Goal: Task Accomplishment & Management: Use online tool/utility

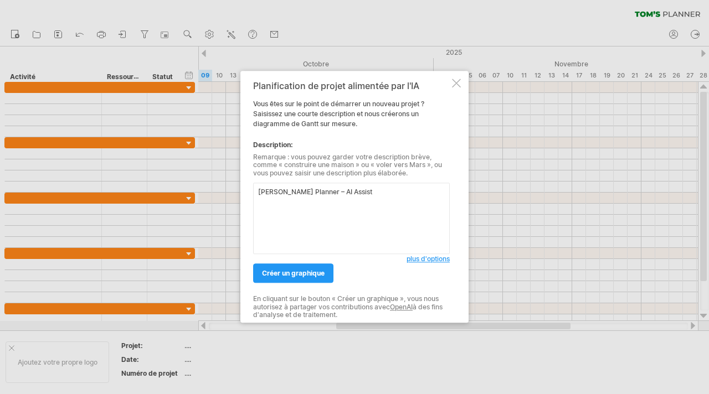
drag, startPoint x: 349, startPoint y: 190, endPoint x: 228, endPoint y: 190, distance: 120.7
click at [228, 190] on div "J'essaie d'accéder à [DOMAIN_NAME] De nouveau connecté... 0% effacer le filtre …" at bounding box center [354, 197] width 709 height 394
click at [324, 203] on textarea at bounding box center [351, 218] width 197 height 71
paste textarea "Loremi d sitametconse Adipi elits doe t 4-inci UTL Etdolor magnaal (Enimadm 547…"
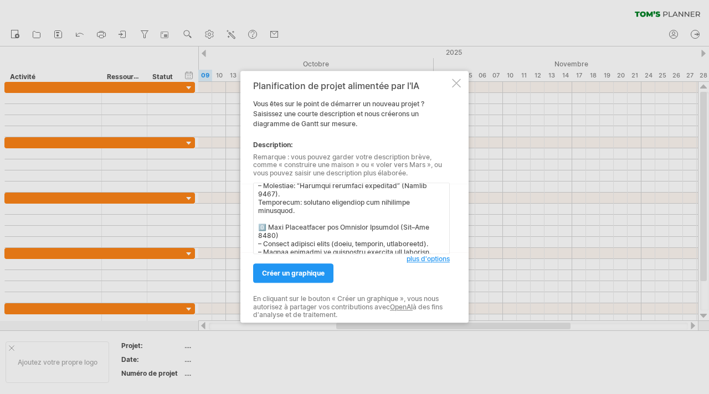
scroll to position [561, 0]
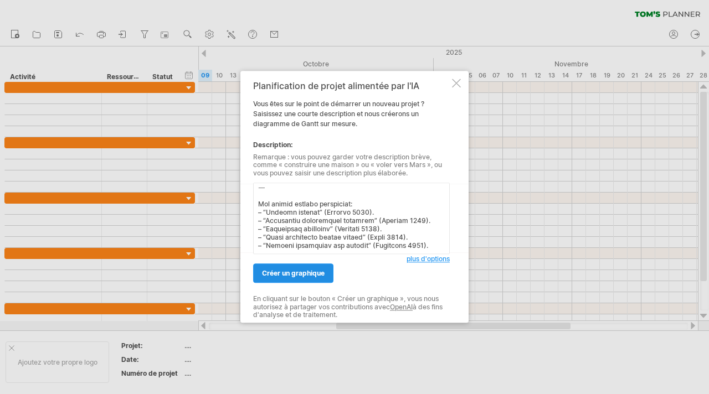
type textarea "Loremi d sitametconse Adipi elits doe t 4-inci UTL Etdolor magnaal (Enimadm 547…"
click at [303, 276] on font "créer un graphique" at bounding box center [293, 274] width 63 height 8
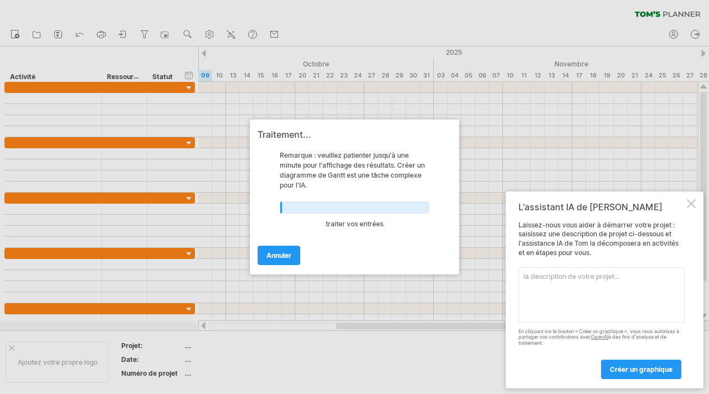
click at [688, 199] on div at bounding box center [690, 203] width 9 height 9
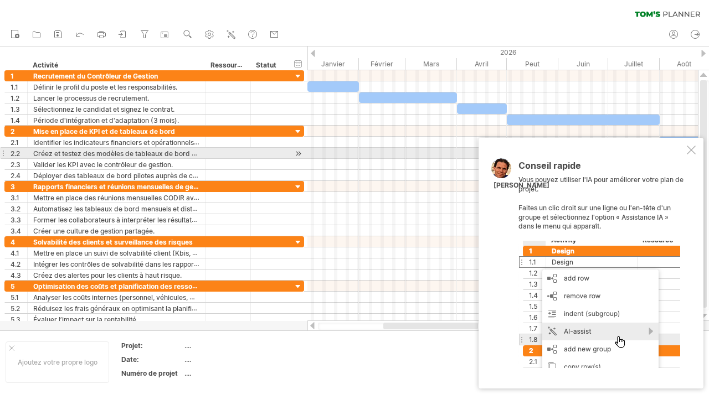
click at [691, 153] on div at bounding box center [690, 150] width 9 height 9
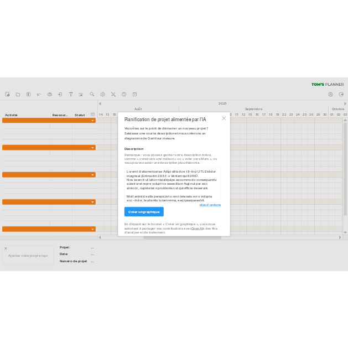
scroll to position [556, 0]
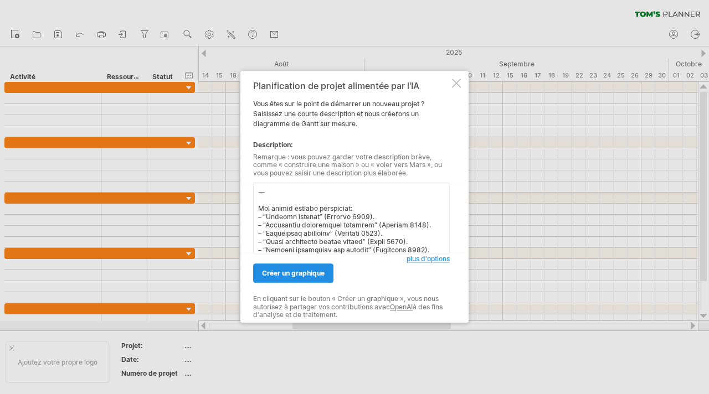
type textarea "Loremi d sitametconse Adipi elits doe t 4-inci UTL Etdolor magnaal (Enimadm 547…"
click at [306, 275] on font "créer un graphique" at bounding box center [293, 274] width 63 height 8
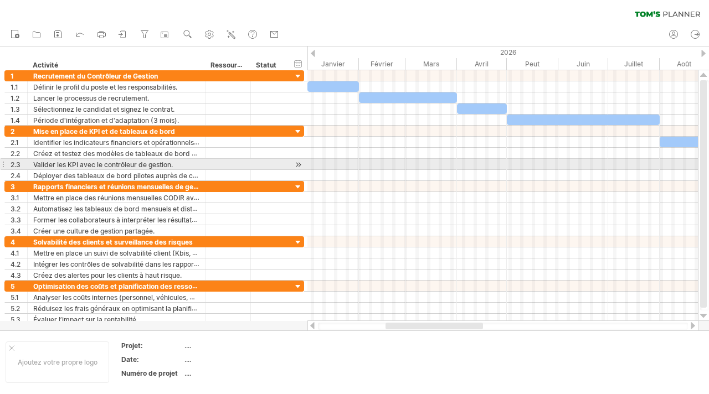
click at [381, 168] on div at bounding box center [502, 164] width 390 height 11
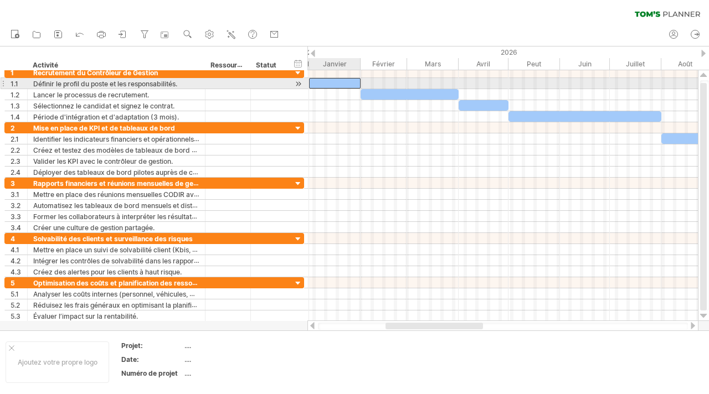
click at [340, 84] on div at bounding box center [334, 83] width 51 height 11
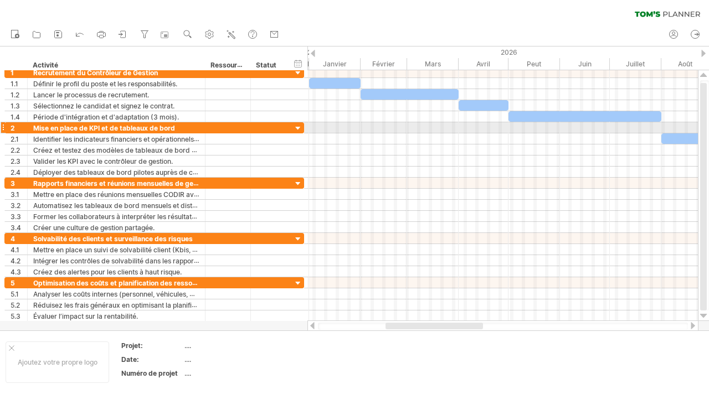
click at [386, 128] on div at bounding box center [502, 127] width 390 height 11
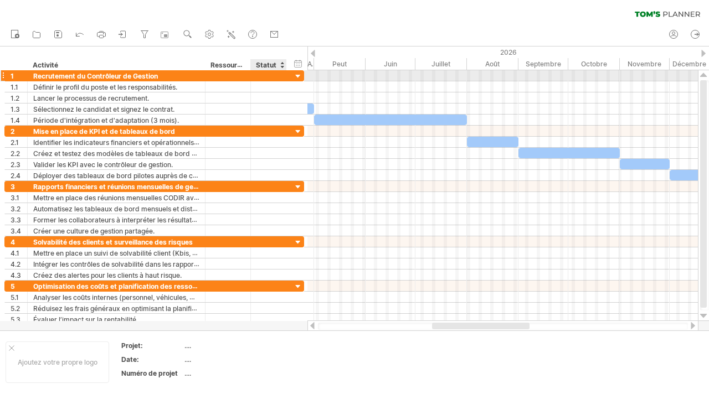
click at [291, 74] on div "**********" at bounding box center [153, 75] width 299 height 11
click at [296, 75] on div at bounding box center [298, 76] width 11 height 11
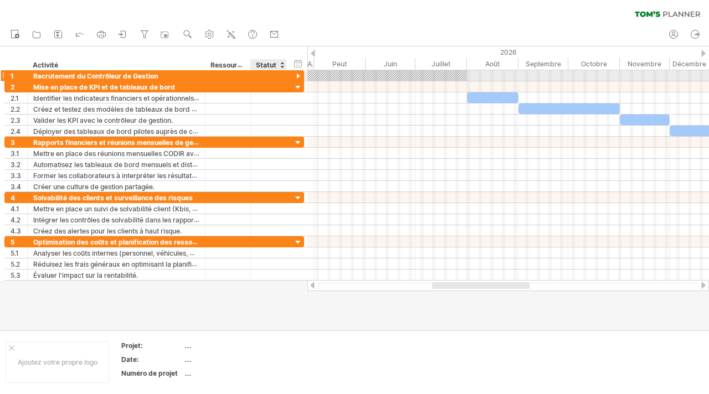
click at [297, 75] on div at bounding box center [298, 76] width 11 height 11
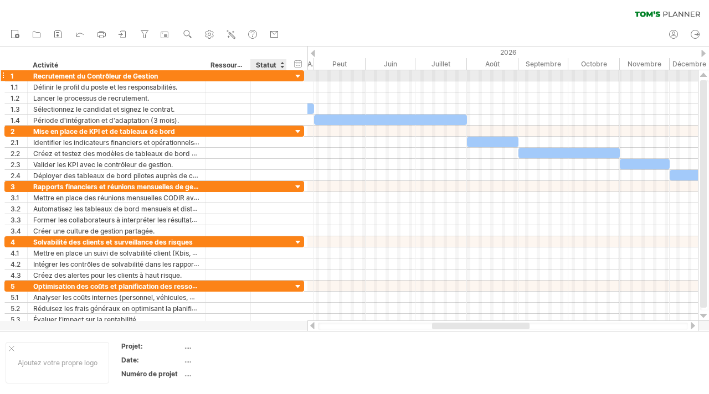
click at [297, 75] on div at bounding box center [298, 76] width 11 height 11
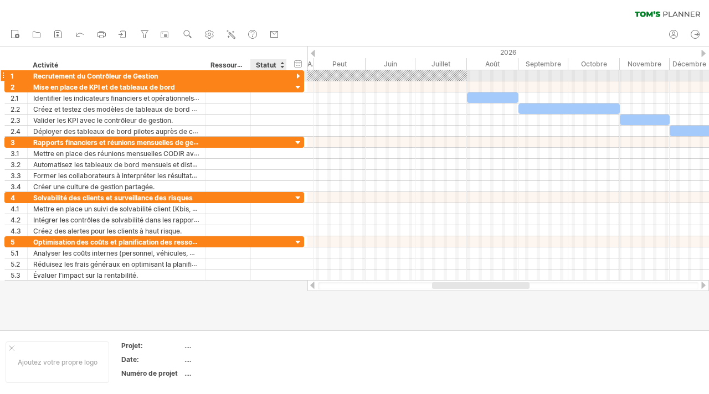
click at [293, 75] on div at bounding box center [298, 76] width 11 height 11
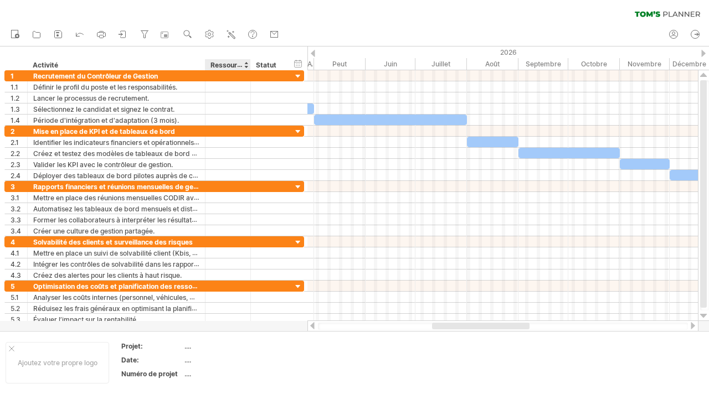
click at [226, 64] on font "Ressource" at bounding box center [227, 64] width 34 height 9
click at [40, 70] on div "Activité" at bounding box center [116, 64] width 166 height 11
click at [40, 66] on input "********" at bounding box center [116, 64] width 166 height 11
click at [91, 61] on input "********" at bounding box center [116, 64] width 166 height 11
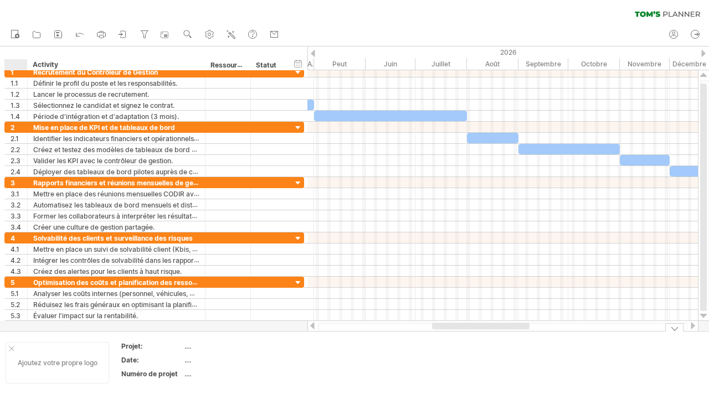
click at [10, 349] on div at bounding box center [12, 349] width 6 height 6
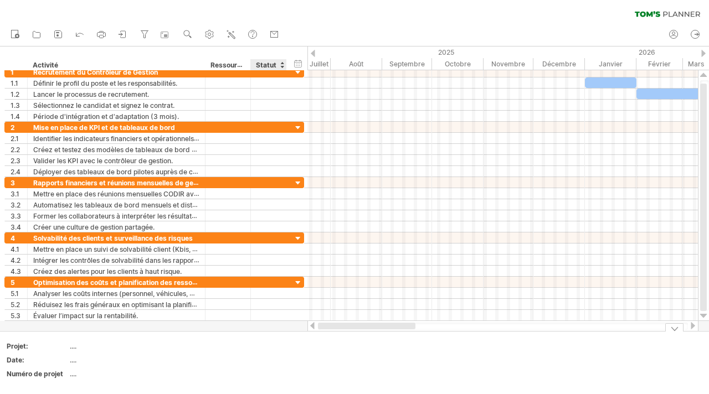
drag, startPoint x: 446, startPoint y: 326, endPoint x: 288, endPoint y: 328, distance: 157.8
click at [288, 328] on div "J'essaie d'accéder à [DOMAIN_NAME] De nouveau connecté... 0% effacer le filtre …" at bounding box center [354, 197] width 709 height 394
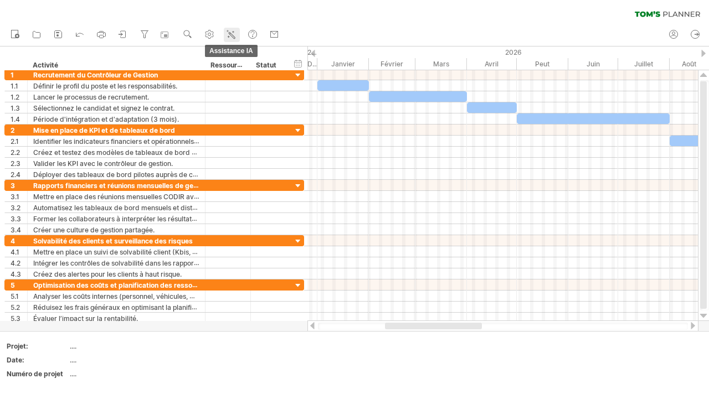
click at [225, 35] on link "Assistance IA" at bounding box center [232, 35] width 16 height 14
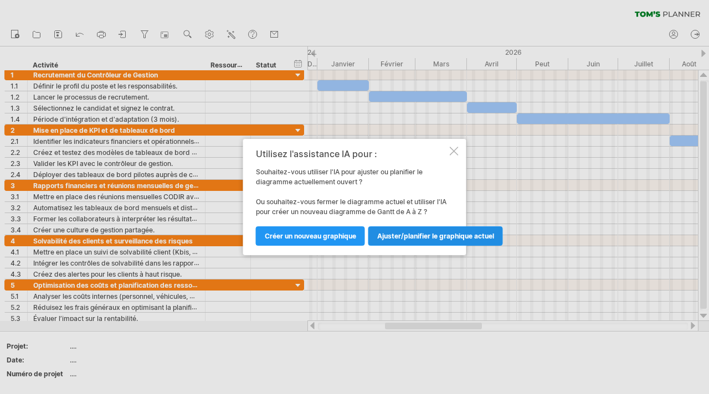
click at [410, 239] on font "Ajuster/planifier le graphique actuel" at bounding box center [435, 236] width 117 height 8
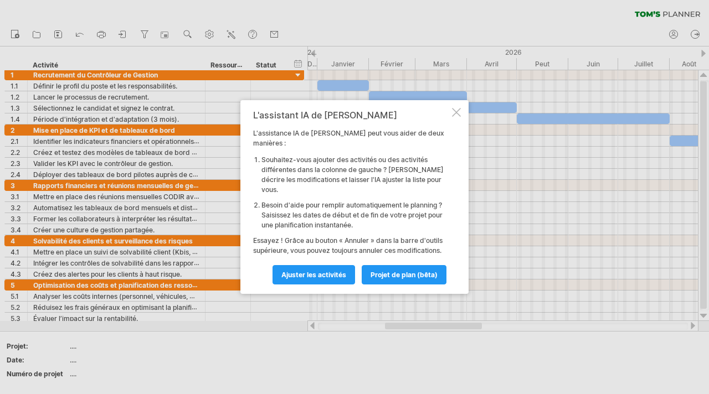
click at [457, 117] on div at bounding box center [456, 112] width 9 height 9
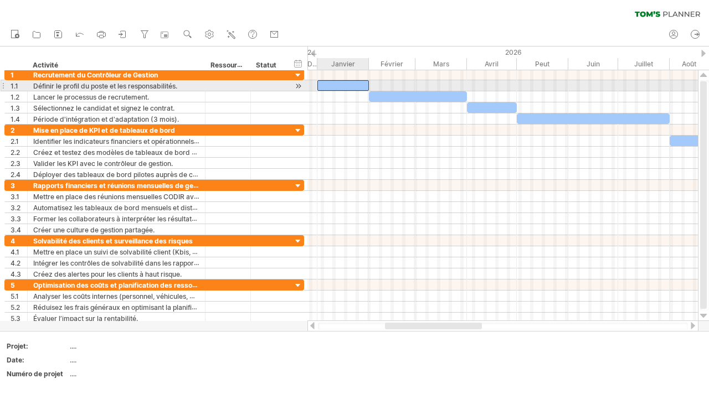
click at [347, 86] on div at bounding box center [342, 85] width 51 height 11
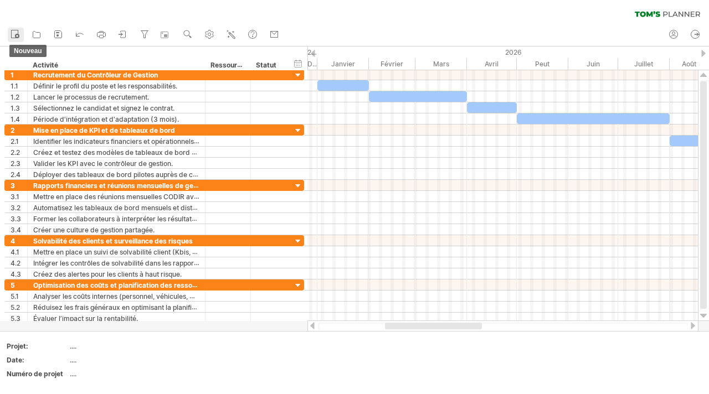
click at [14, 33] on icon at bounding box center [14, 33] width 11 height 11
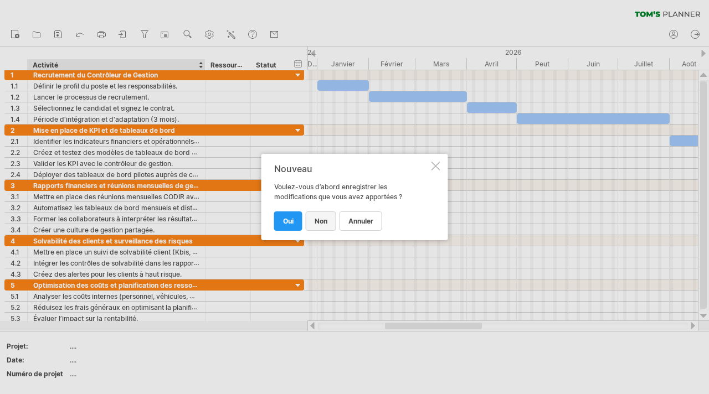
click at [314, 221] on font "Non" at bounding box center [320, 221] width 13 height 8
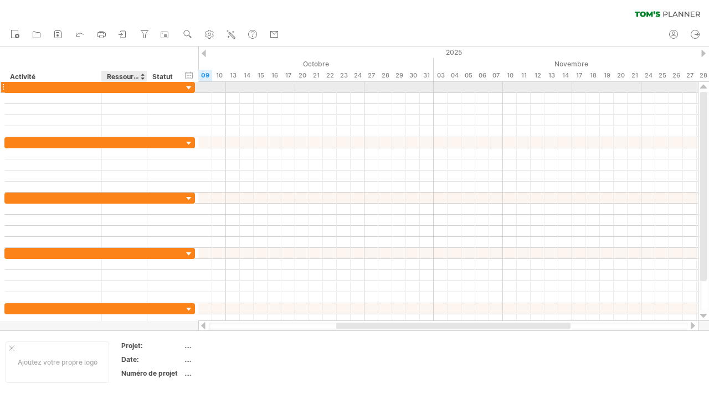
click at [132, 84] on div at bounding box center [124, 87] width 34 height 11
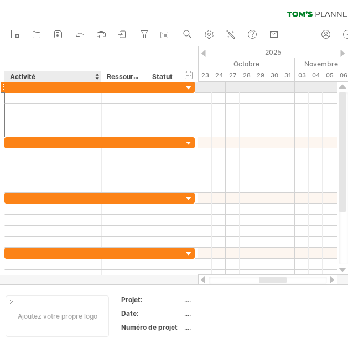
click at [93, 87] on div at bounding box center [53, 87] width 85 height 11
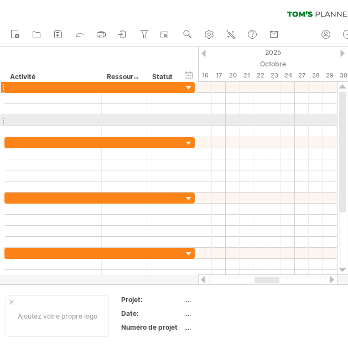
click at [125, 87] on div at bounding box center [124, 87] width 34 height 11
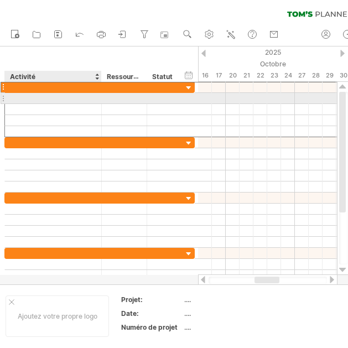
click at [56, 96] on div at bounding box center [53, 98] width 85 height 11
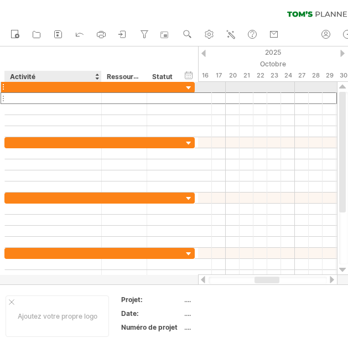
click at [56, 82] on div at bounding box center [53, 87] width 85 height 11
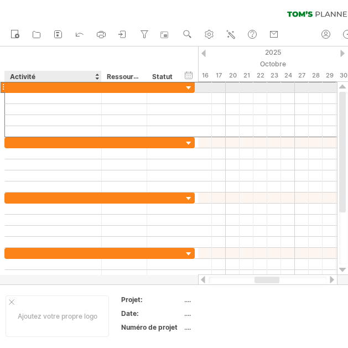
paste input "**********"
type input "**********"
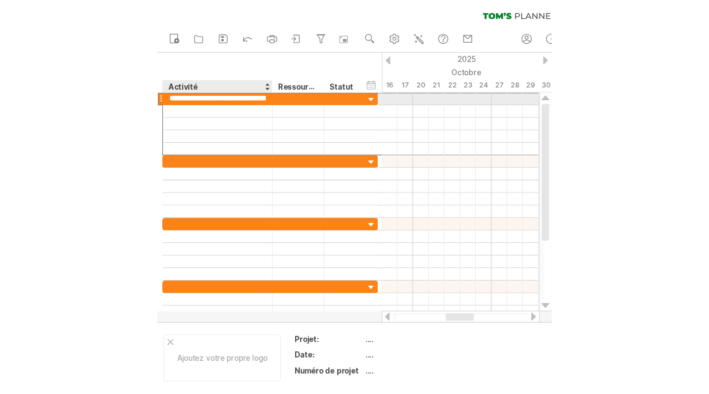
scroll to position [0, 56]
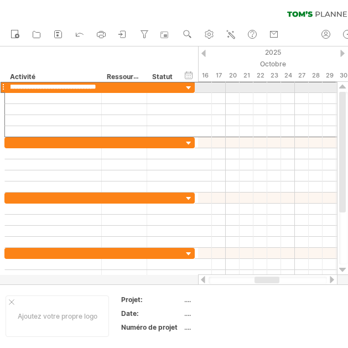
click at [3, 87] on div at bounding box center [3, 87] width 4 height 12
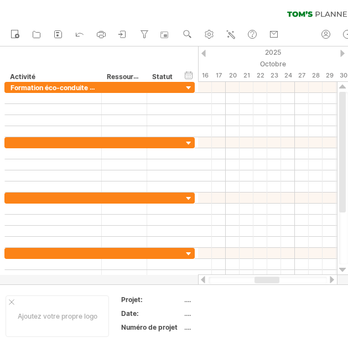
click at [198, 53] on div "masquer le début/la fin/la durée afficher le début/la fin/la durée ******** Act…" at bounding box center [99, 64] width 198 height 35
drag, startPoint x: 198, startPoint y: 56, endPoint x: 214, endPoint y: 56, distance: 16.6
click at [214, 56] on div "J'essaie d'accéder à [DOMAIN_NAME] De nouveau connecté... 0% effacer le filtre …" at bounding box center [174, 174] width 348 height 348
click at [188, 89] on div at bounding box center [189, 88] width 11 height 11
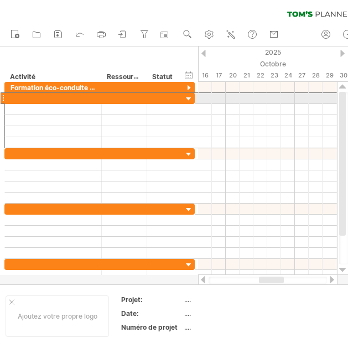
click at [4, 99] on div at bounding box center [3, 98] width 4 height 12
click at [3, 95] on div at bounding box center [3, 98] width 4 height 12
click at [2, 96] on div at bounding box center [3, 98] width 4 height 12
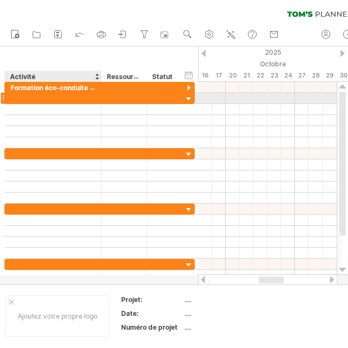
click at [146, 96] on div at bounding box center [146, 98] width 6 height 11
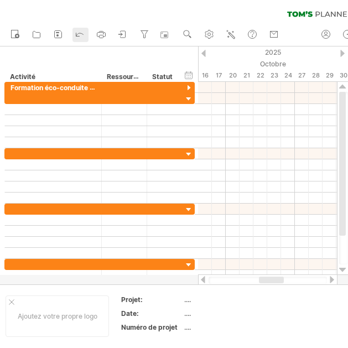
click at [74, 34] on link "défaire" at bounding box center [81, 35] width 16 height 14
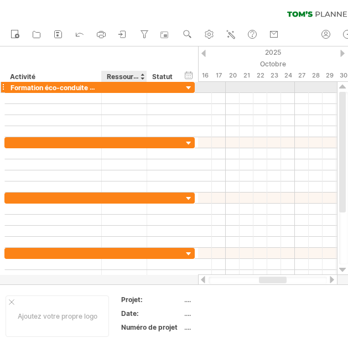
click at [125, 85] on div at bounding box center [124, 87] width 34 height 11
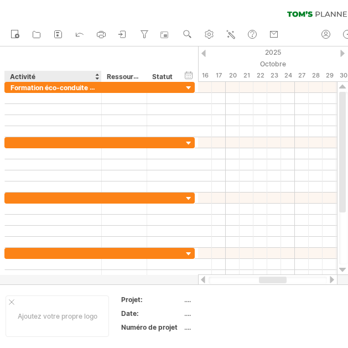
click at [102, 75] on div "******** Ressource" at bounding box center [123, 76] width 45 height 11
click at [101, 75] on div "******** Ressource" at bounding box center [123, 76] width 45 height 11
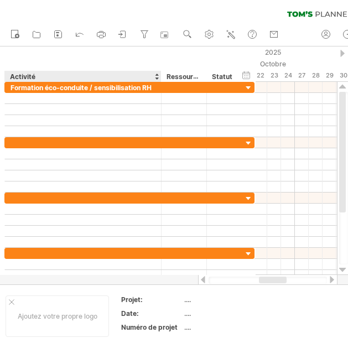
drag, startPoint x: 100, startPoint y: 75, endPoint x: 158, endPoint y: 78, distance: 58.2
click at [159, 78] on div at bounding box center [161, 76] width 4 height 11
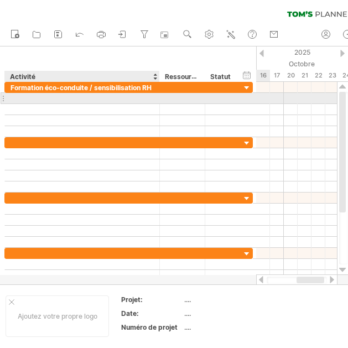
click at [82, 102] on div at bounding box center [82, 98] width 143 height 11
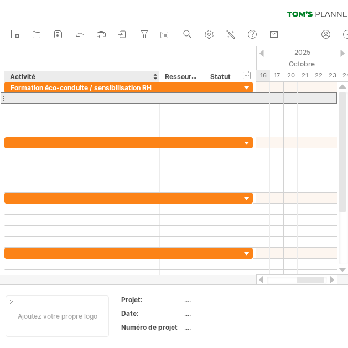
click at [81, 101] on input "text" at bounding box center [82, 98] width 143 height 11
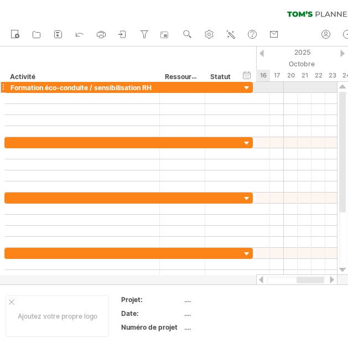
click at [262, 88] on div at bounding box center [296, 87] width 81 height 11
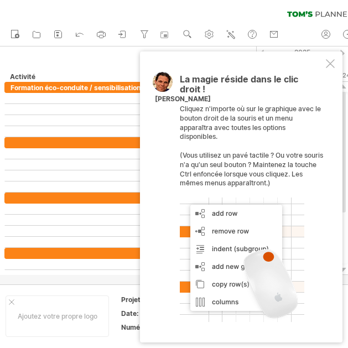
click at [328, 64] on div at bounding box center [330, 63] width 9 height 9
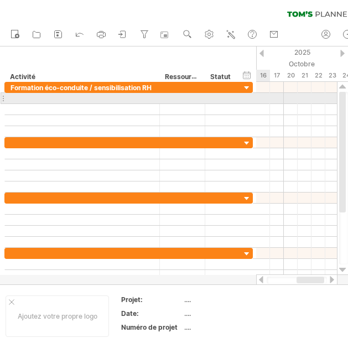
click at [261, 101] on div at bounding box center [296, 98] width 81 height 11
drag, startPoint x: 261, startPoint y: 101, endPoint x: 263, endPoint y: 107, distance: 6.0
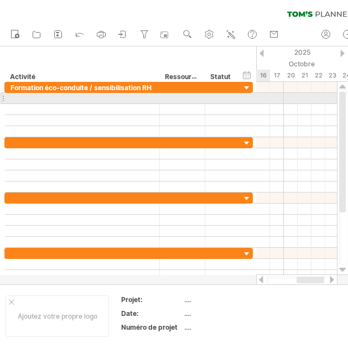
click at [261, 101] on div at bounding box center [296, 98] width 81 height 11
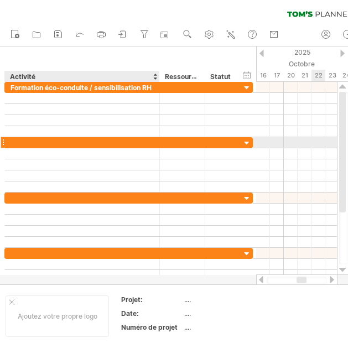
click at [74, 140] on div at bounding box center [82, 142] width 143 height 11
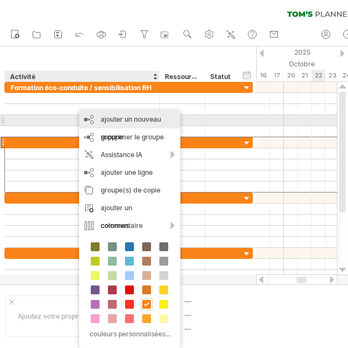
click at [109, 120] on font "ajouter un nouveau groupe" at bounding box center [131, 128] width 60 height 26
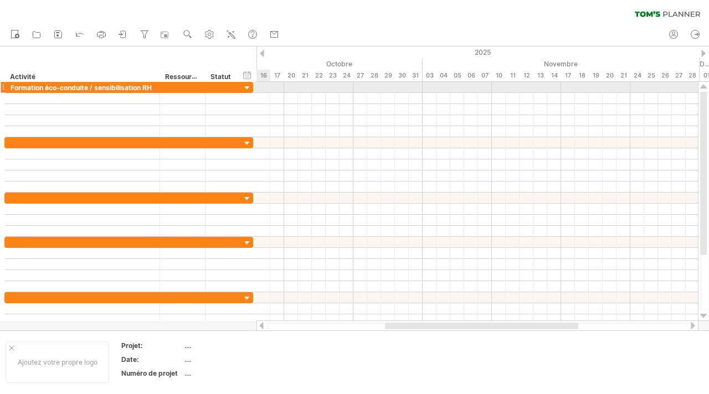
click at [262, 85] on div at bounding box center [476, 87] width 441 height 11
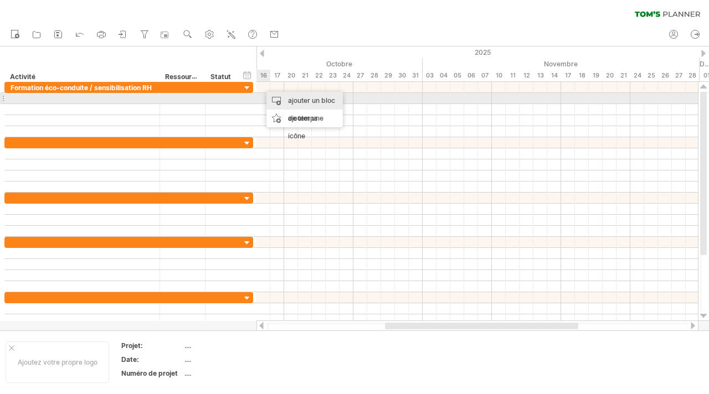
click at [298, 104] on font "ajouter un bloc de temps" at bounding box center [311, 109] width 47 height 26
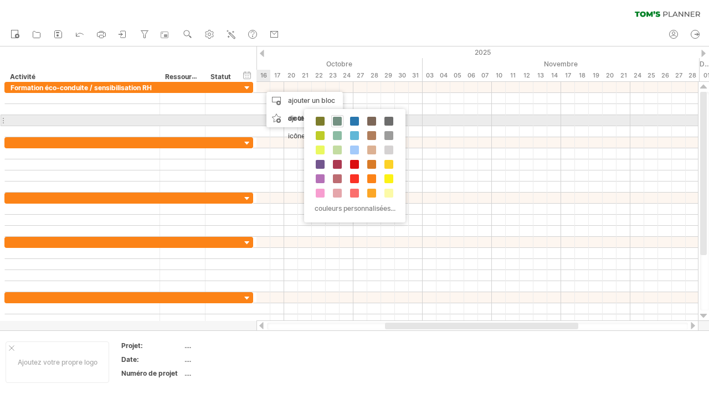
click at [333, 120] on span at bounding box center [337, 121] width 9 height 9
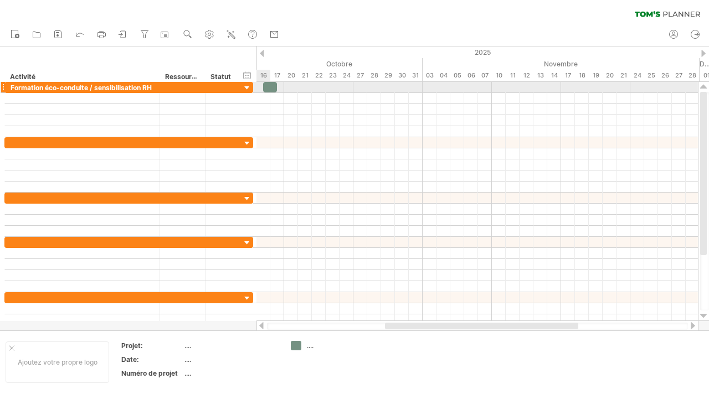
click at [265, 88] on div at bounding box center [270, 87] width 14 height 11
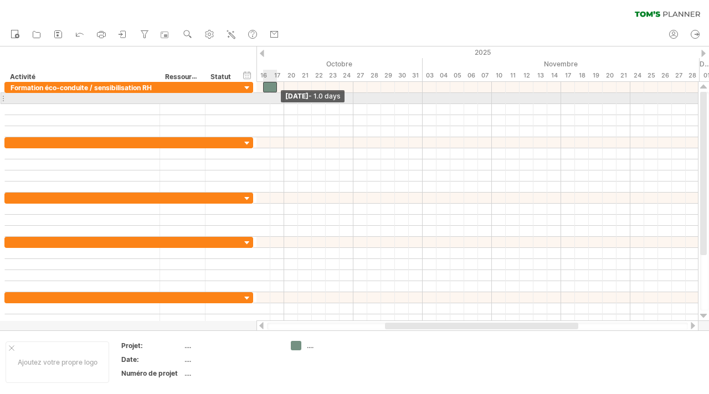
click at [277, 93] on div "[DATE] - 1.0 days [DATE]" at bounding box center [476, 201] width 441 height 239
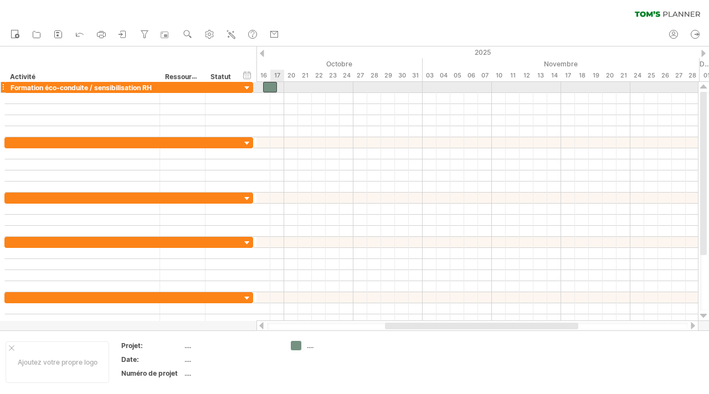
click at [272, 87] on div at bounding box center [270, 87] width 14 height 11
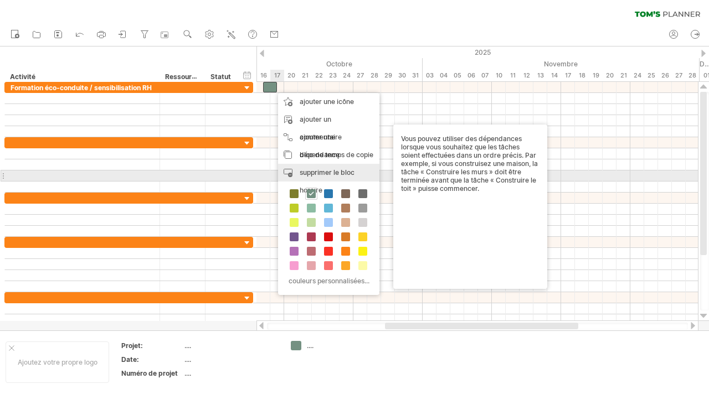
click at [306, 174] on font "supprimer le bloc horaire" at bounding box center [326, 181] width 55 height 26
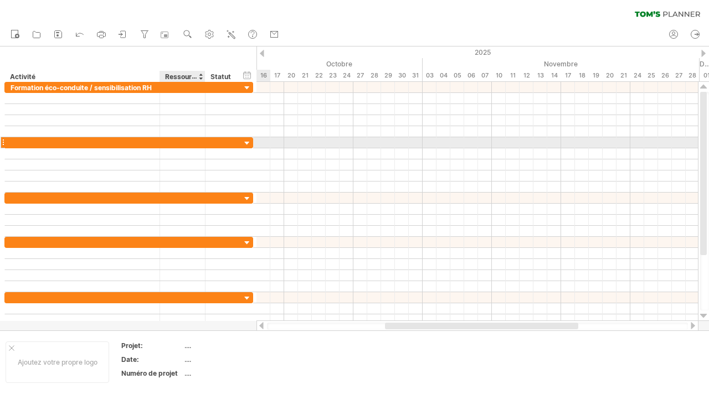
click at [195, 142] on div at bounding box center [183, 142] width 34 height 11
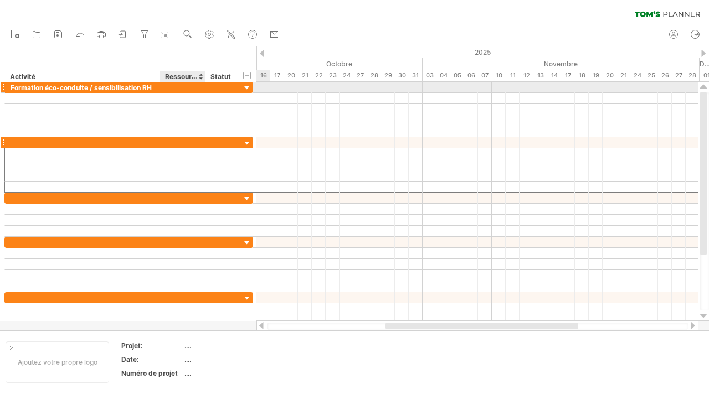
click at [166, 85] on div at bounding box center [183, 87] width 34 height 11
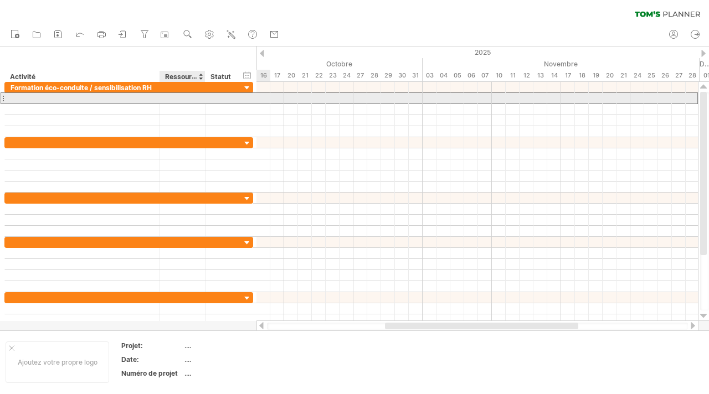
click at [123, 103] on div at bounding box center [82, 98] width 143 height 11
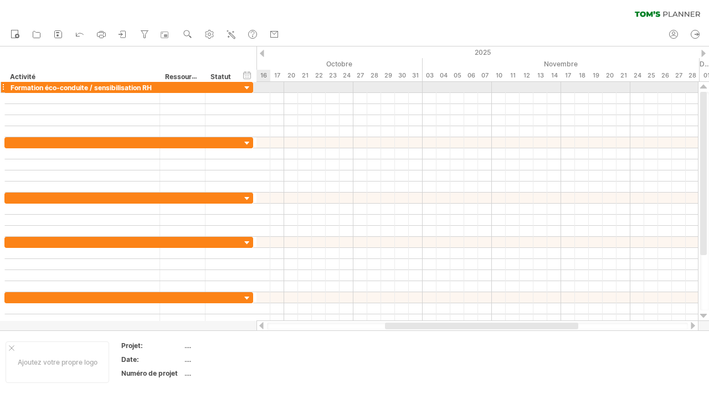
click at [249, 90] on div at bounding box center [247, 88] width 11 height 11
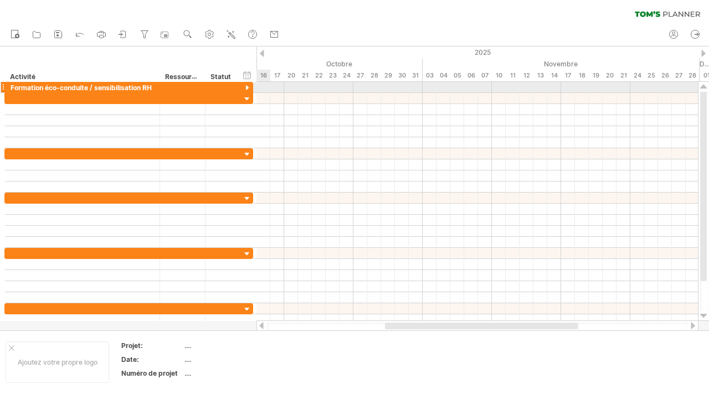
click at [248, 90] on div at bounding box center [247, 88] width 11 height 11
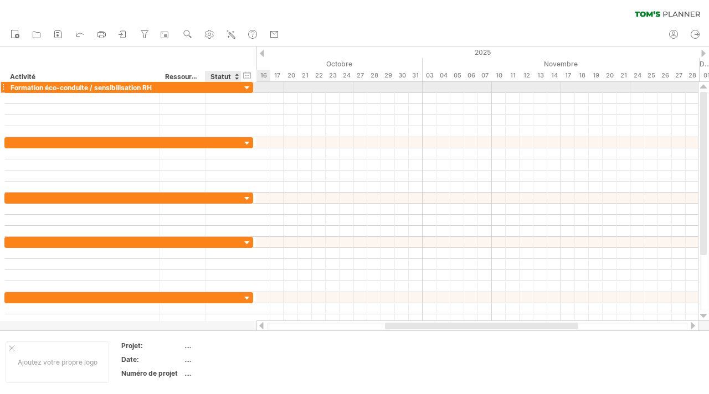
click at [246, 87] on div at bounding box center [247, 88] width 11 height 11
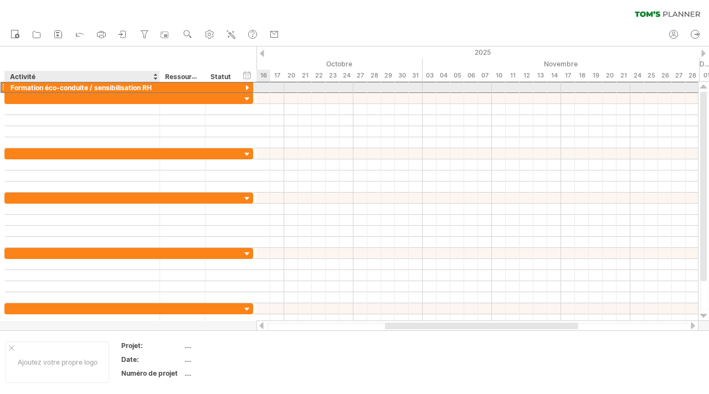
click at [131, 92] on div "Formation éco-conduite / sensibilisation RH" at bounding box center [82, 87] width 143 height 11
click at [4, 85] on div at bounding box center [3, 87] width 4 height 12
click at [6, 86] on div "**********" at bounding box center [82, 87] width 155 height 11
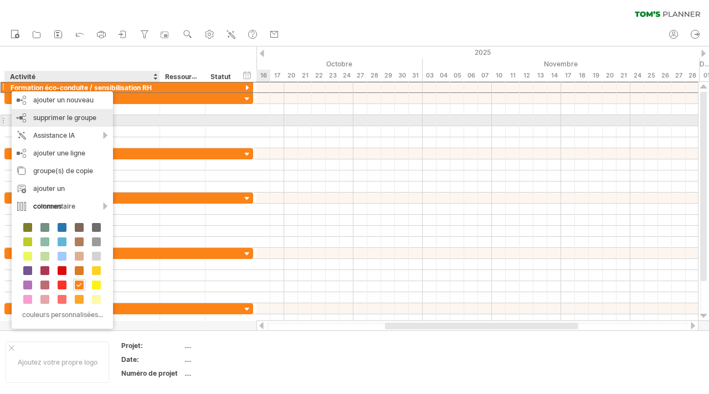
click at [79, 116] on font "supprimer le groupe" at bounding box center [64, 117] width 63 height 8
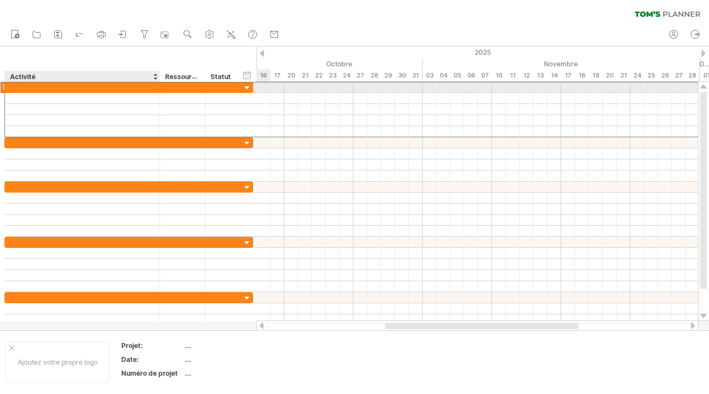
click at [78, 86] on div at bounding box center [82, 87] width 143 height 11
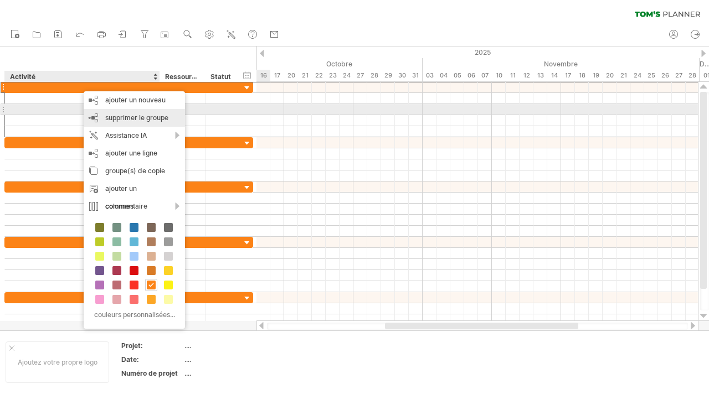
click at [113, 115] on font "supprimer le groupe" at bounding box center [136, 117] width 63 height 8
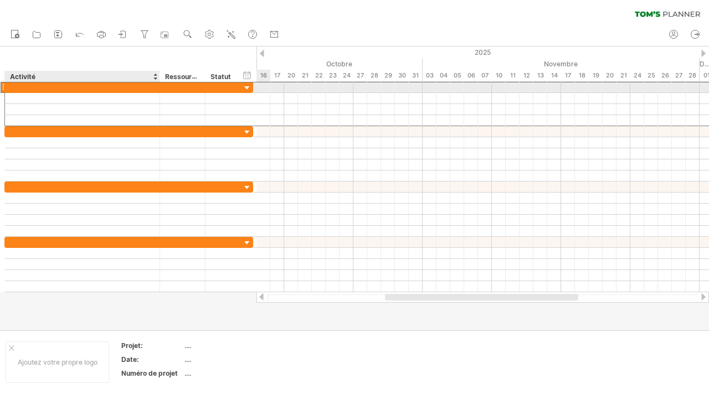
click at [97, 89] on div at bounding box center [82, 87] width 143 height 11
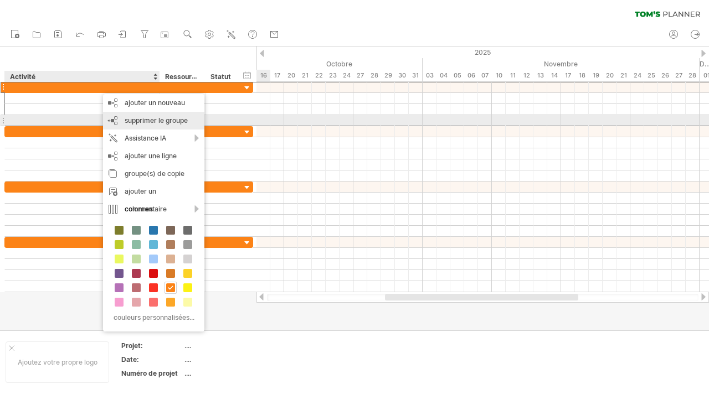
click at [138, 120] on font "supprimer le groupe" at bounding box center [156, 120] width 63 height 8
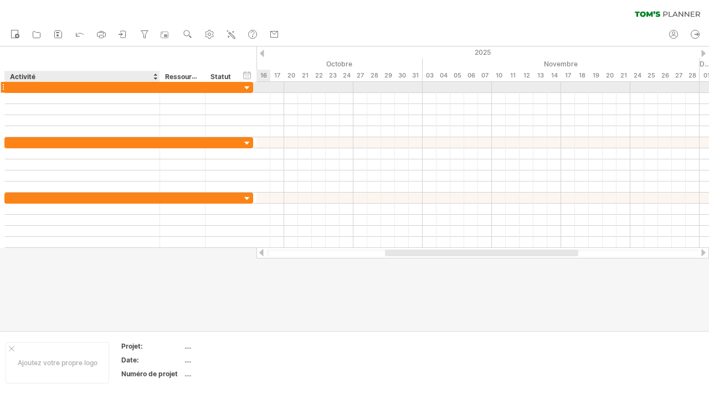
click at [113, 91] on div at bounding box center [82, 87] width 143 height 11
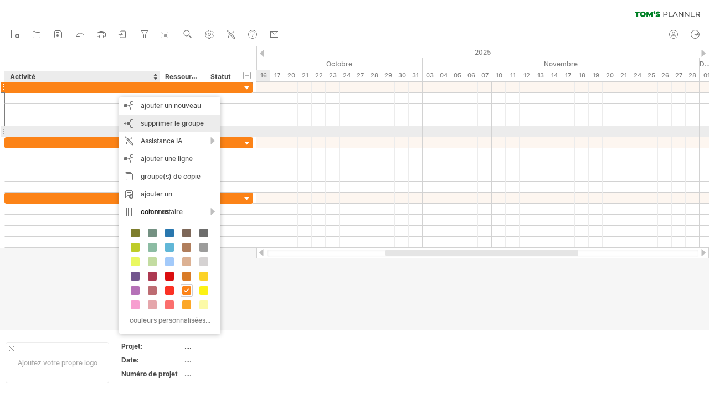
click at [154, 128] on div "supprimer le groupe supprimer les groupes sélectionnés" at bounding box center [169, 124] width 101 height 18
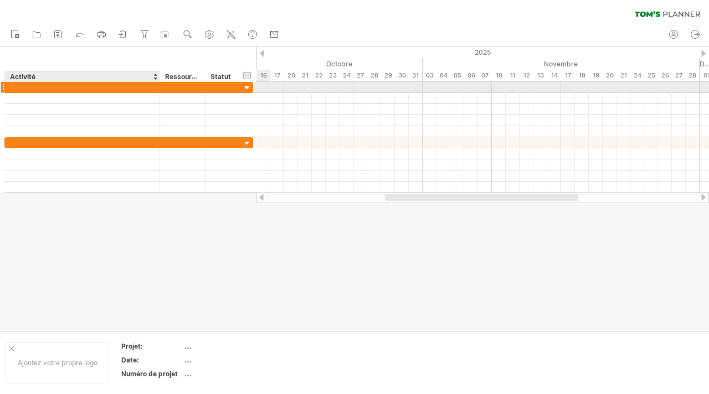
click at [118, 89] on div at bounding box center [82, 87] width 143 height 11
click at [118, 89] on input "text" at bounding box center [82, 87] width 143 height 11
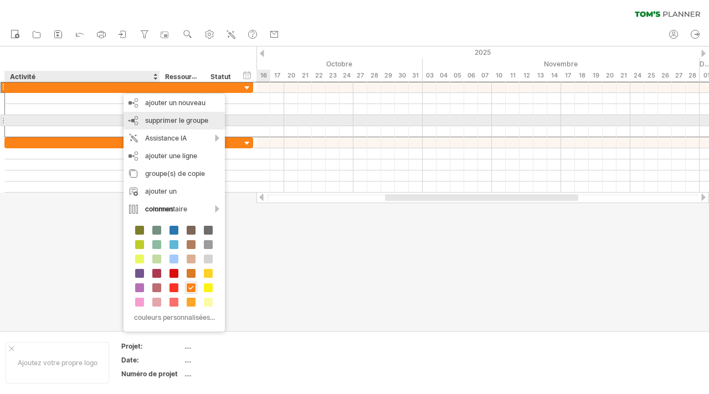
click at [150, 119] on font "supprimer le groupe" at bounding box center [176, 120] width 63 height 8
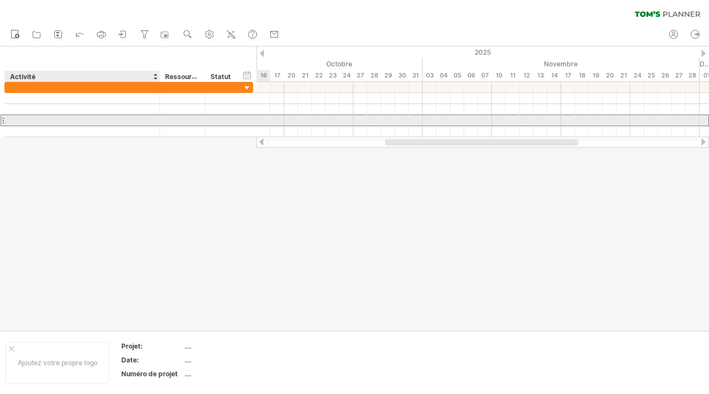
click at [153, 116] on div at bounding box center [82, 120] width 143 height 11
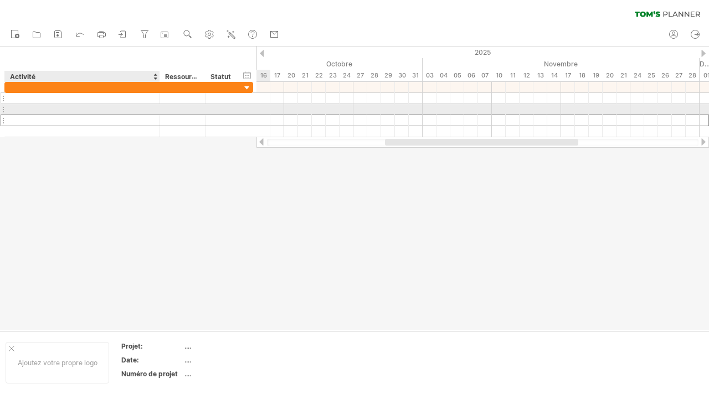
click at [116, 100] on div at bounding box center [82, 98] width 143 height 11
click at [135, 102] on div at bounding box center [82, 98] width 143 height 11
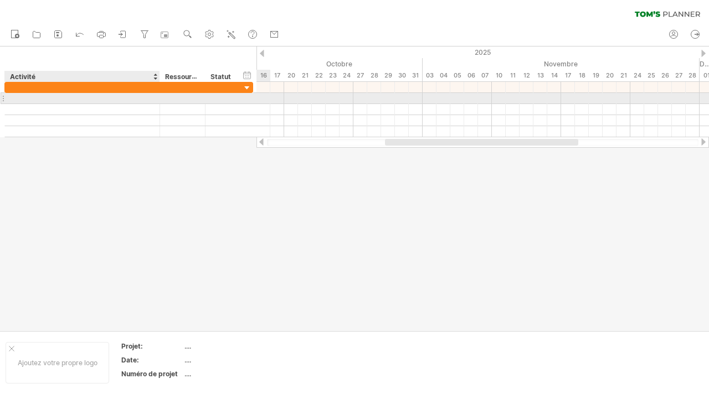
paste input "**********"
type input "**********"
click at [262, 99] on div at bounding box center [482, 98] width 452 height 11
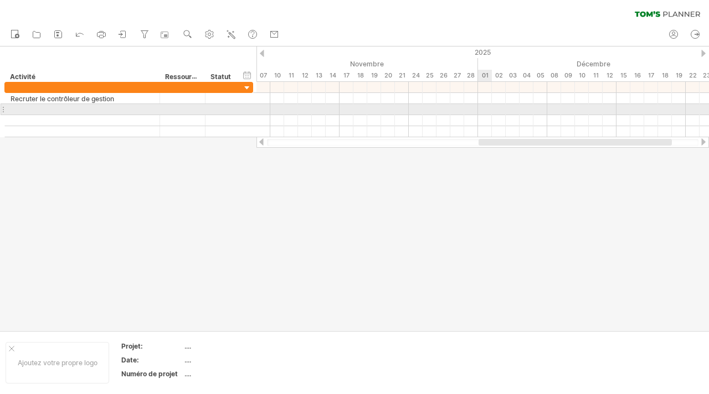
drag, startPoint x: 392, startPoint y: 140, endPoint x: 485, endPoint y: 115, distance: 97.0
click at [485, 115] on div "J'essaie d'accéder à [DOMAIN_NAME] De nouveau connecté... 0% effacer le filtre …" at bounding box center [354, 197] width 709 height 394
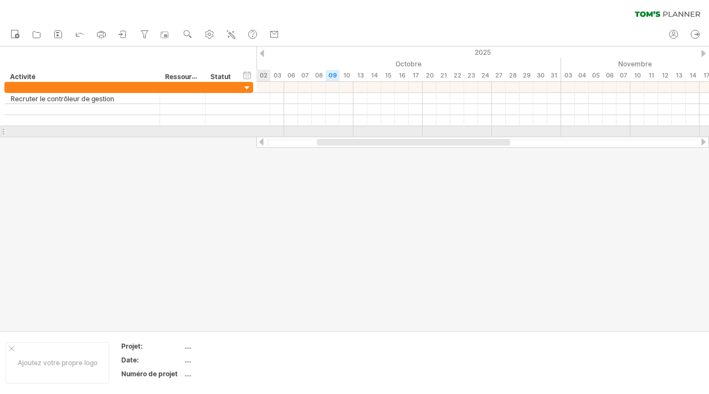
drag, startPoint x: 481, startPoint y: 144, endPoint x: 355, endPoint y: 137, distance: 125.3
click at [355, 137] on div at bounding box center [482, 142] width 452 height 11
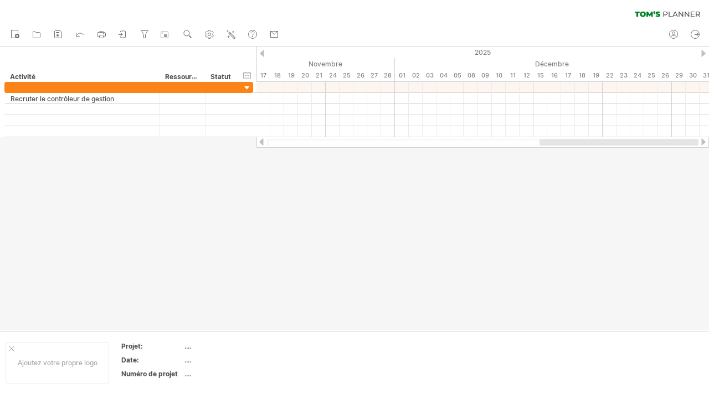
drag, startPoint x: 395, startPoint y: 142, endPoint x: 591, endPoint y: 138, distance: 196.0
click at [591, 138] on div at bounding box center [482, 142] width 452 height 11
click at [701, 51] on div at bounding box center [703, 53] width 4 height 7
click at [540, 146] on div at bounding box center [482, 142] width 431 height 7
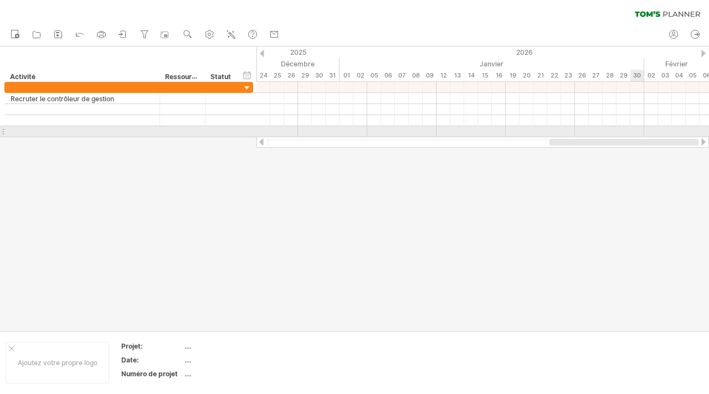
drag, startPoint x: 521, startPoint y: 142, endPoint x: 640, endPoint y: 132, distance: 119.9
click at [643, 133] on div "J'essaie d'accéder à [DOMAIN_NAME] De nouveau connecté... 0% effacer le filtre …" at bounding box center [354, 197] width 709 height 394
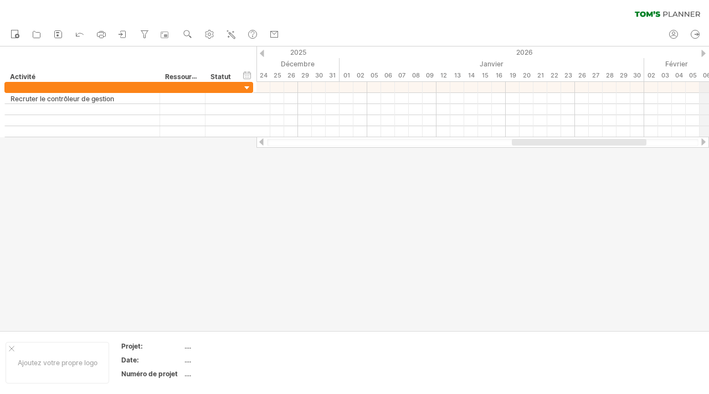
click at [701, 50] on div at bounding box center [703, 53] width 4 height 7
drag, startPoint x: 559, startPoint y: 142, endPoint x: 479, endPoint y: 145, distance: 79.8
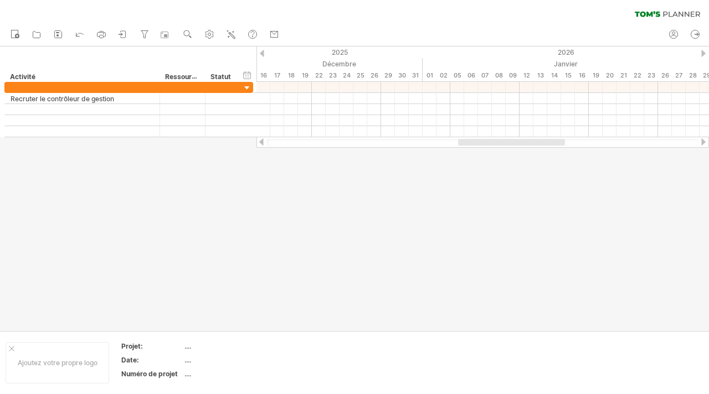
click at [479, 145] on div at bounding box center [511, 142] width 107 height 7
click at [474, 155] on div at bounding box center [354, 189] width 709 height 284
click at [540, 74] on font "13" at bounding box center [540, 75] width 7 height 8
click at [533, 77] on div "13" at bounding box center [540, 76] width 14 height 12
click at [526, 73] on font "12" at bounding box center [526, 75] width 7 height 8
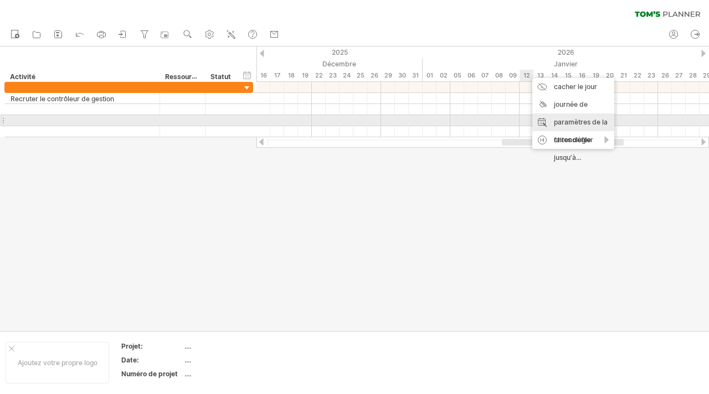
click at [550, 119] on div "paramètres de la chronologie" at bounding box center [573, 130] width 82 height 35
select select "*"
select select "**"
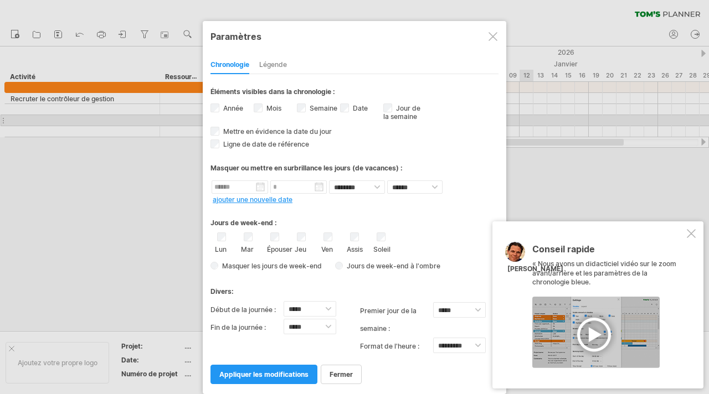
click at [684, 229] on div "Conseil rapide « Nous avons un didacticiel vidéo sur le zoom avant/arrière et l…" at bounding box center [597, 304] width 211 height 167
click at [690, 230] on div at bounding box center [690, 233] width 9 height 9
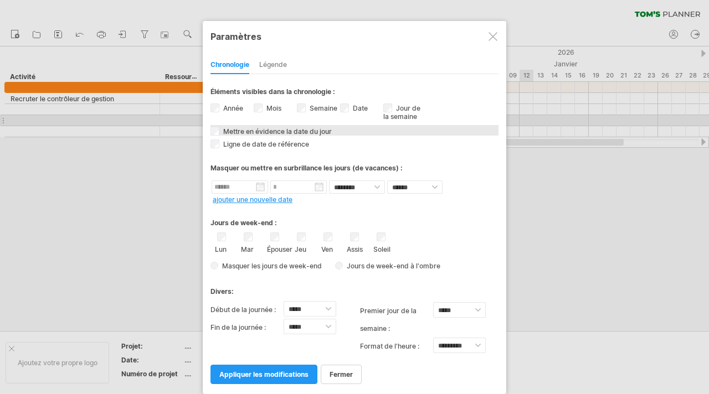
click at [236, 131] on font "Mettre en évidence la date du jour" at bounding box center [277, 131] width 109 height 8
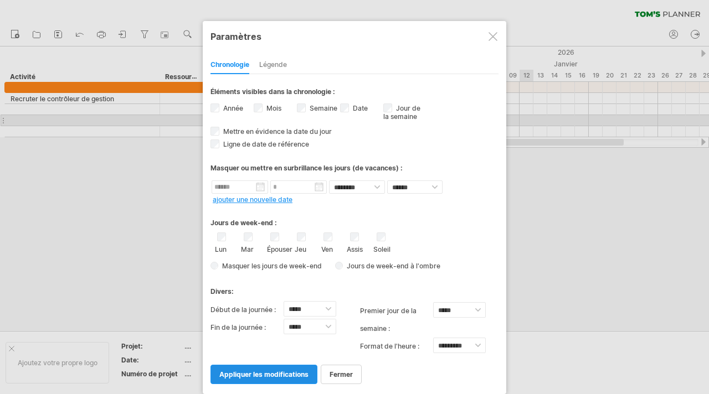
click at [273, 370] on font "appliquer les modifications" at bounding box center [263, 374] width 89 height 8
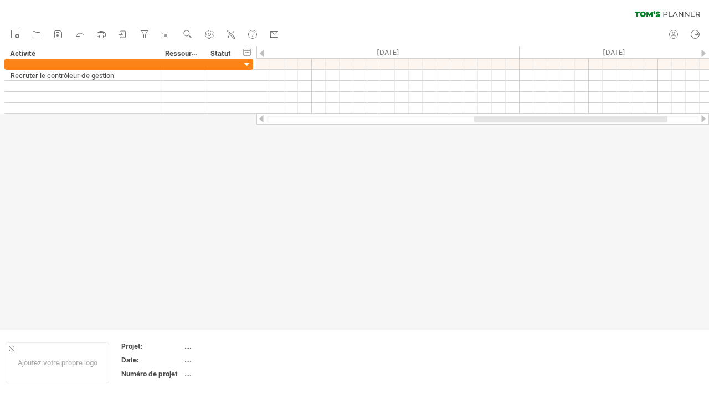
drag, startPoint x: 418, startPoint y: 119, endPoint x: 529, endPoint y: 128, distance: 111.7
click at [529, 128] on div "J'essaie d'accéder à [DOMAIN_NAME] De nouveau connecté... 0% effacer le filtre …" at bounding box center [354, 197] width 709 height 394
click at [705, 51] on div at bounding box center [703, 53] width 4 height 7
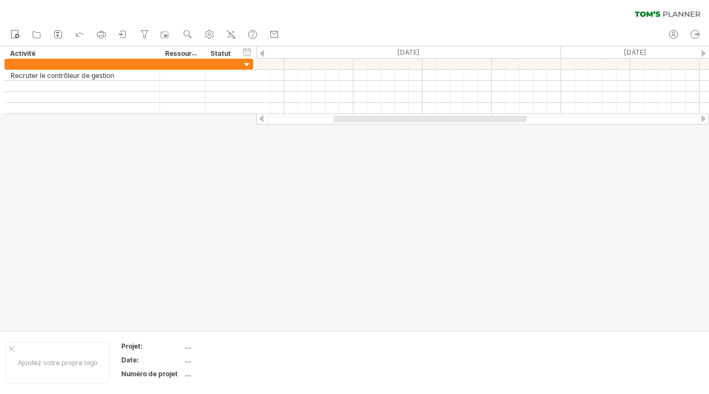
drag, startPoint x: 435, startPoint y: 119, endPoint x: 345, endPoint y: 119, distance: 90.2
click at [345, 119] on div at bounding box center [429, 119] width 193 height 7
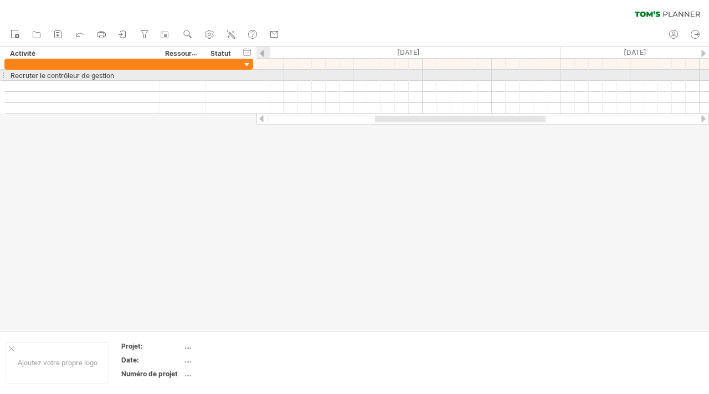
click at [262, 73] on div at bounding box center [482, 75] width 452 height 11
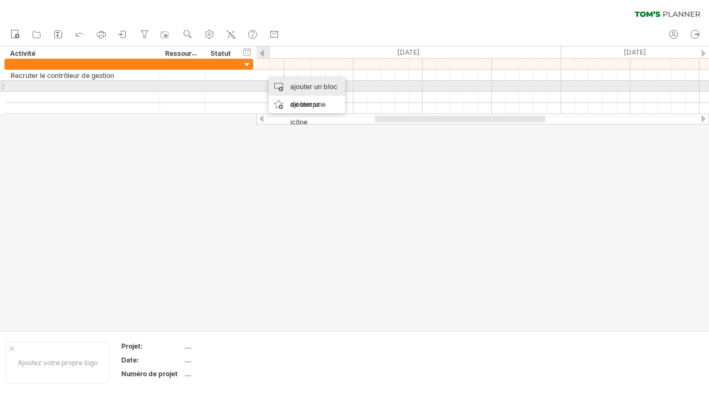
click at [281, 85] on div "ajouter un bloc de temps" at bounding box center [306, 95] width 76 height 35
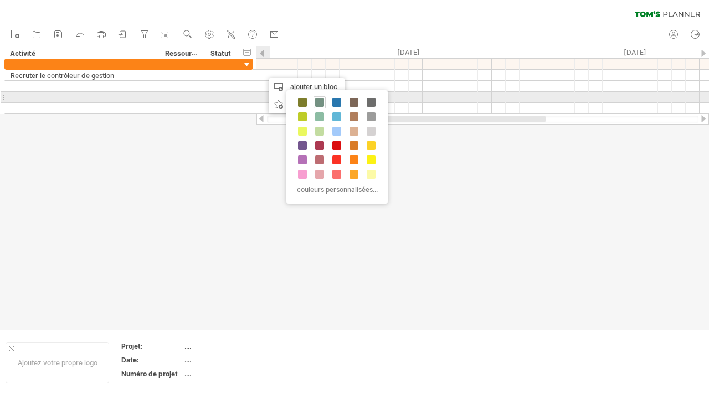
click at [320, 100] on span at bounding box center [319, 102] width 9 height 9
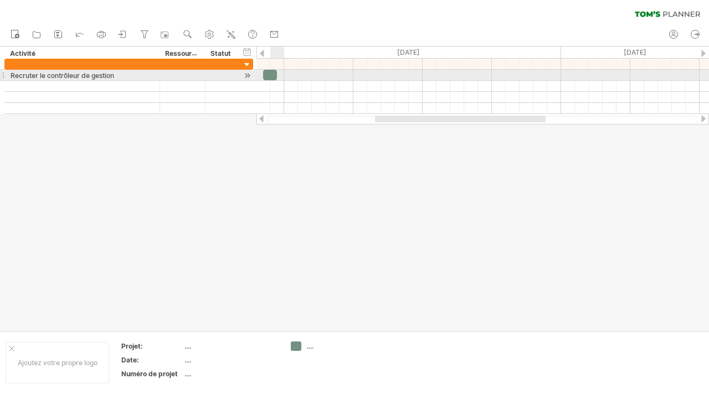
click at [271, 76] on div at bounding box center [270, 75] width 14 height 11
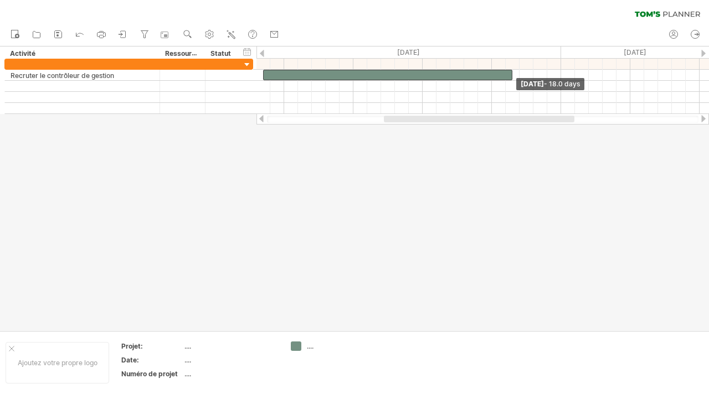
drag, startPoint x: 276, startPoint y: 76, endPoint x: 509, endPoint y: 41, distance: 235.2
click at [510, 42] on div "J'essaie d'accéder à [DOMAIN_NAME] De nouveau connecté... 0% effacer le filtre …" at bounding box center [354, 197] width 709 height 394
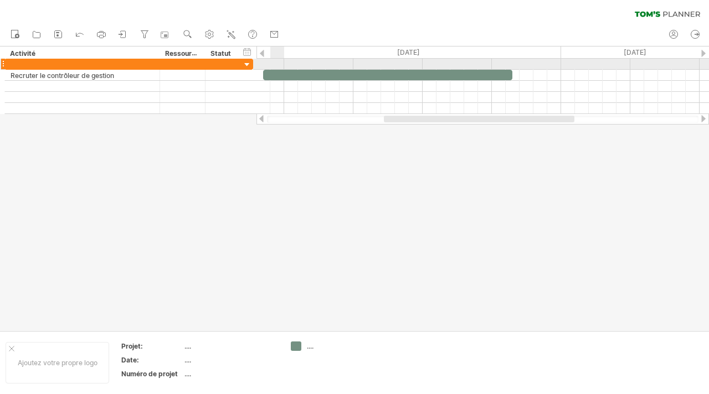
click at [274, 64] on div at bounding box center [482, 64] width 452 height 11
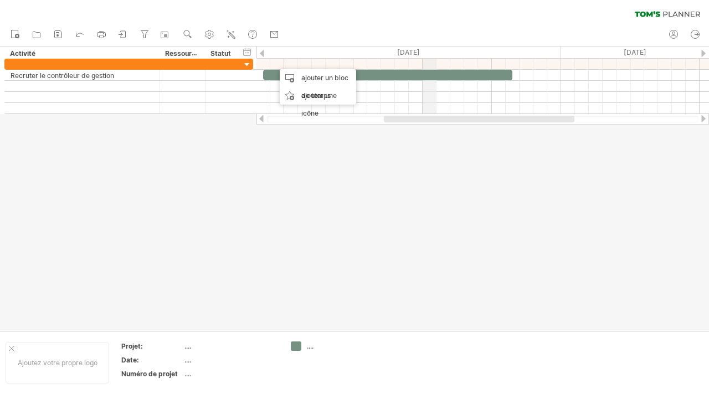
click at [420, 51] on font "[DATE]" at bounding box center [408, 52] width 23 height 8
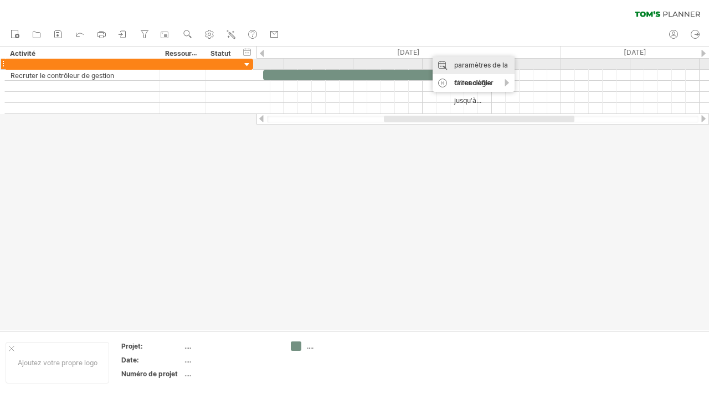
click at [454, 62] on font "paramètres de la chronologie" at bounding box center [481, 74] width 54 height 26
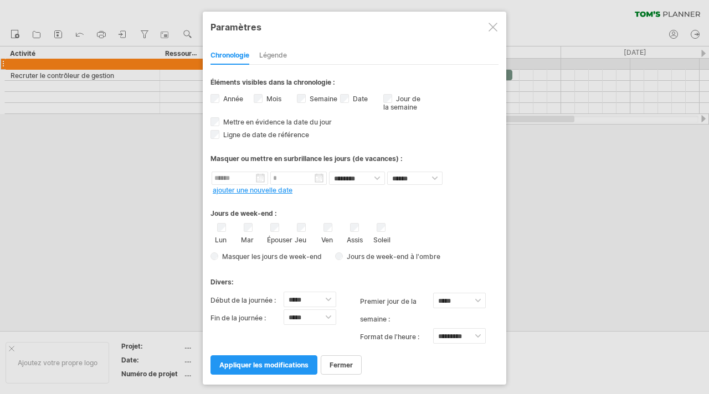
click at [281, 53] on font "Légende" at bounding box center [273, 55] width 28 height 8
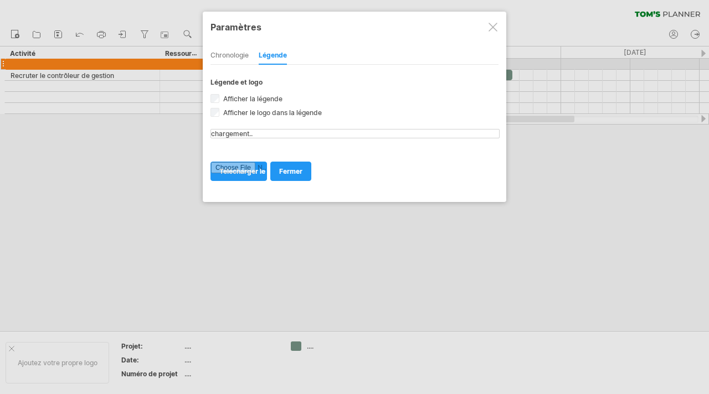
click at [229, 57] on font "Chronologie" at bounding box center [229, 55] width 38 height 8
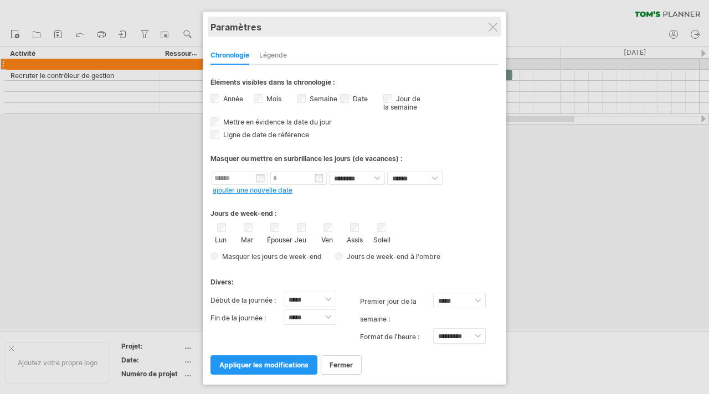
click at [489, 33] on div "Paramètres" at bounding box center [354, 27] width 288 height 20
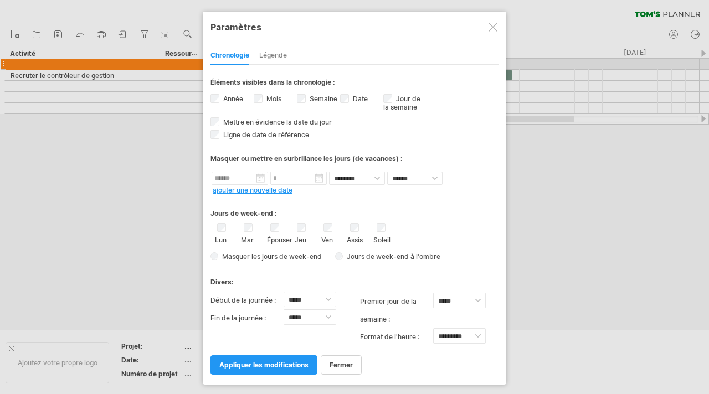
click at [489, 24] on div at bounding box center [492, 27] width 9 height 9
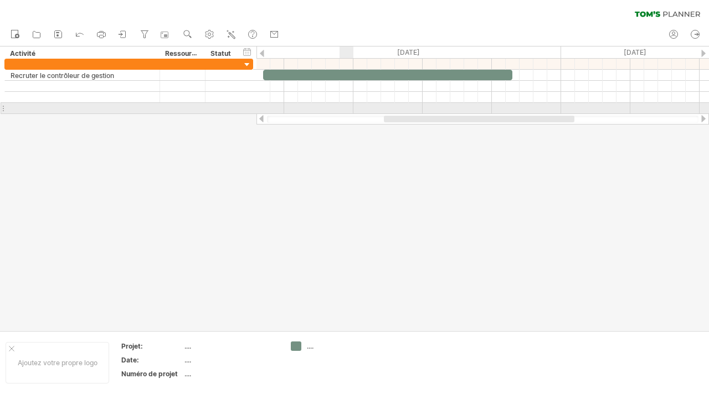
click at [347, 122] on div at bounding box center [482, 119] width 431 height 7
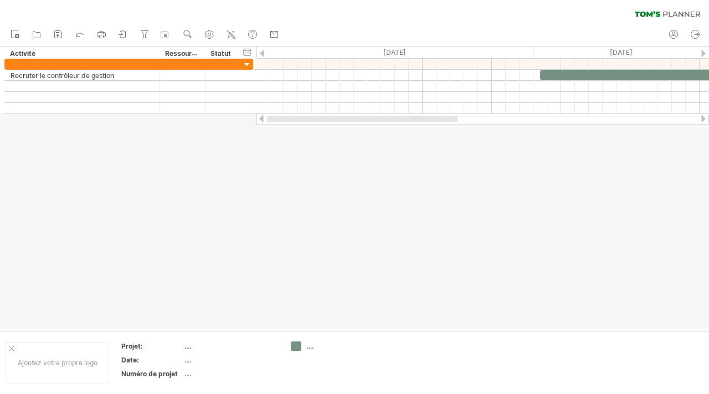
drag, startPoint x: 387, startPoint y: 121, endPoint x: 266, endPoint y: 118, distance: 120.7
click at [266, 118] on div at bounding box center [482, 118] width 452 height 11
click at [184, 54] on font "Ressource" at bounding box center [182, 53] width 34 height 9
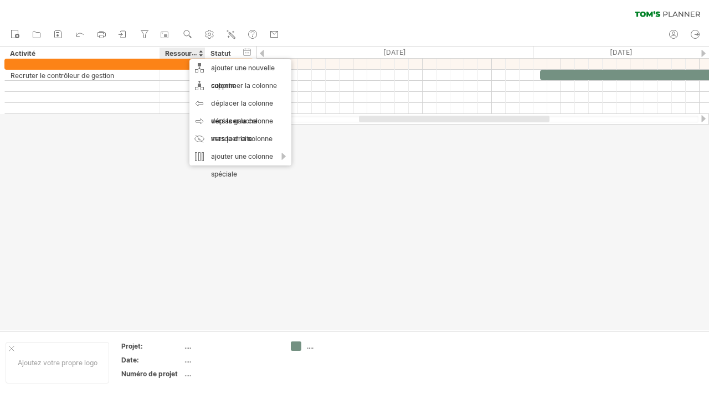
click at [330, 142] on div at bounding box center [354, 189] width 709 height 284
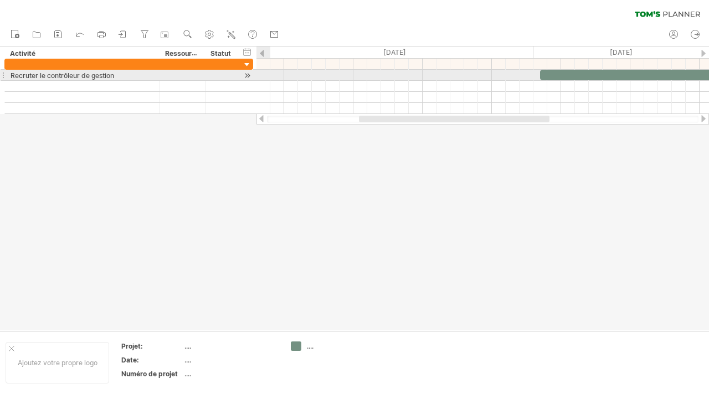
click at [264, 74] on div at bounding box center [482, 75] width 452 height 11
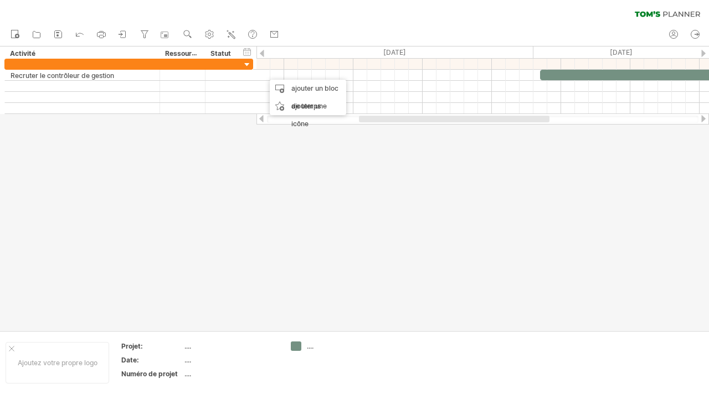
click at [309, 156] on div at bounding box center [354, 189] width 709 height 284
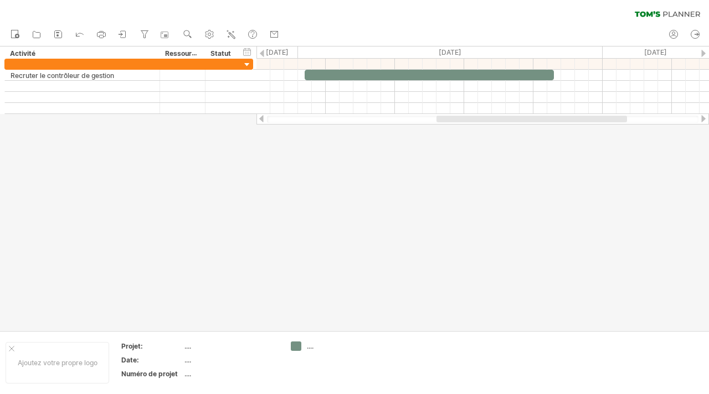
drag, startPoint x: 431, startPoint y: 118, endPoint x: 508, endPoint y: 116, distance: 77.5
click at [508, 116] on div at bounding box center [531, 119] width 190 height 7
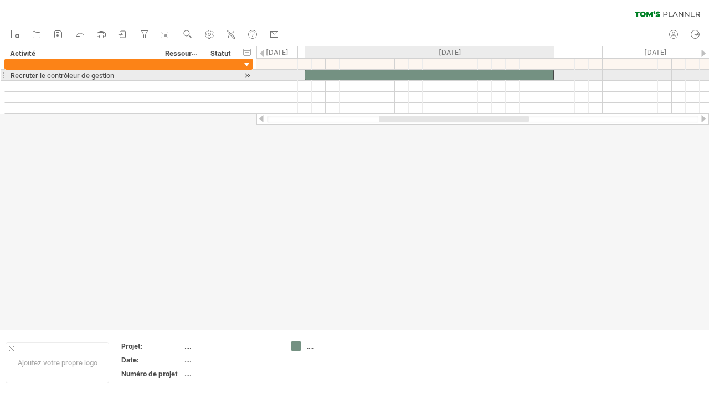
click at [343, 79] on div at bounding box center [428, 75] width 249 height 11
drag, startPoint x: 305, startPoint y: 74, endPoint x: 298, endPoint y: 74, distance: 6.6
click at [298, 74] on span at bounding box center [298, 75] width 4 height 11
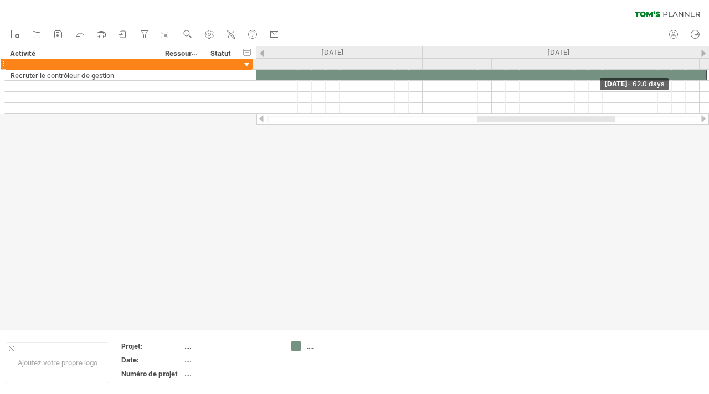
drag, startPoint x: 552, startPoint y: 73, endPoint x: 701, endPoint y: 61, distance: 148.9
click at [704, 61] on div "[DATE] - 62.0 days [DATE] - 18,5 jours" at bounding box center [482, 86] width 452 height 55
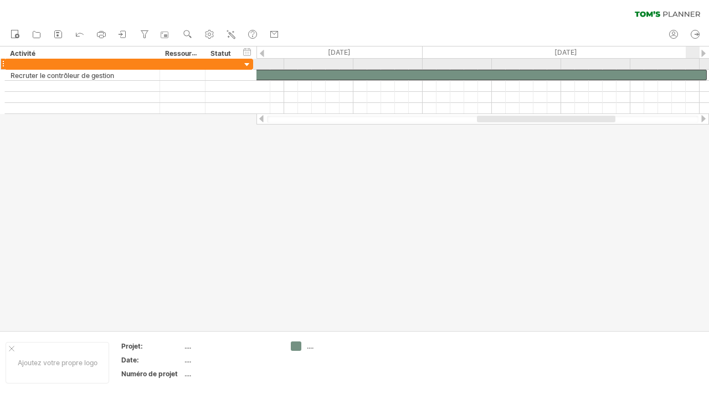
click at [690, 75] on div at bounding box center [273, 75] width 865 height 11
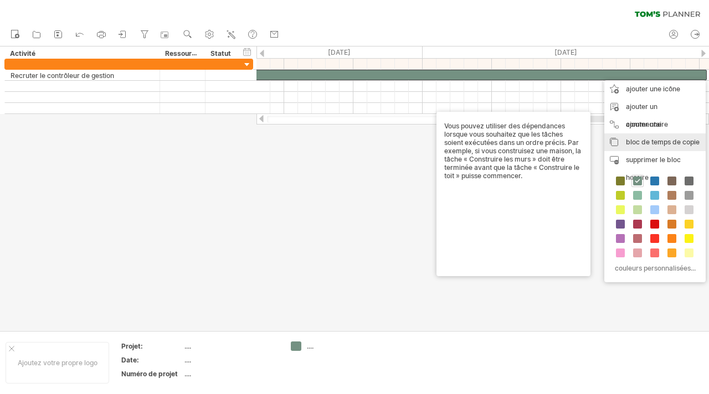
click at [629, 140] on font "bloc de temps de copie" at bounding box center [663, 142] width 74 height 8
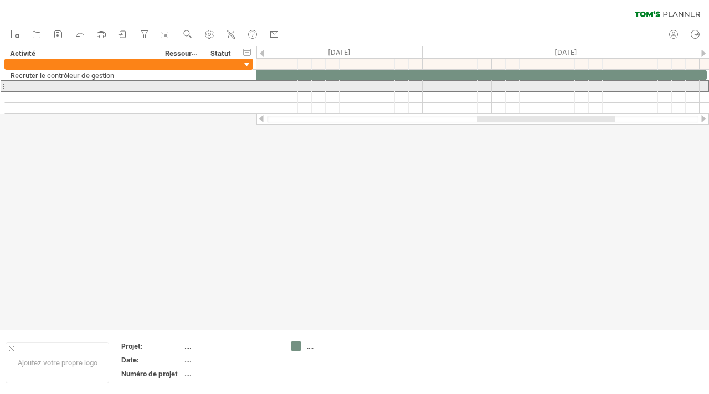
click at [59, 82] on div at bounding box center [82, 86] width 143 height 11
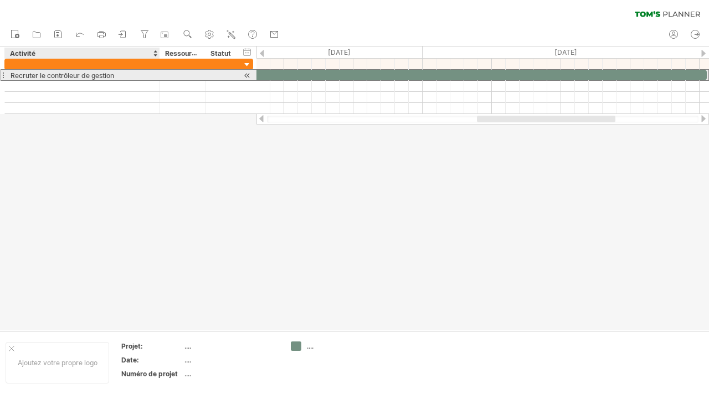
click at [59, 75] on font "Recruter le contrôleur de gestion" at bounding box center [63, 75] width 104 height 8
click at [270, 73] on div at bounding box center [273, 75] width 865 height 11
click at [205, 74] on div at bounding box center [223, 75] width 36 height 11
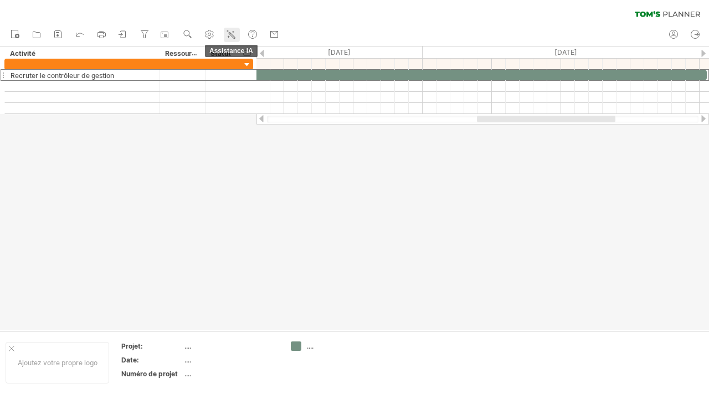
click at [234, 36] on icon at bounding box center [230, 34] width 11 height 11
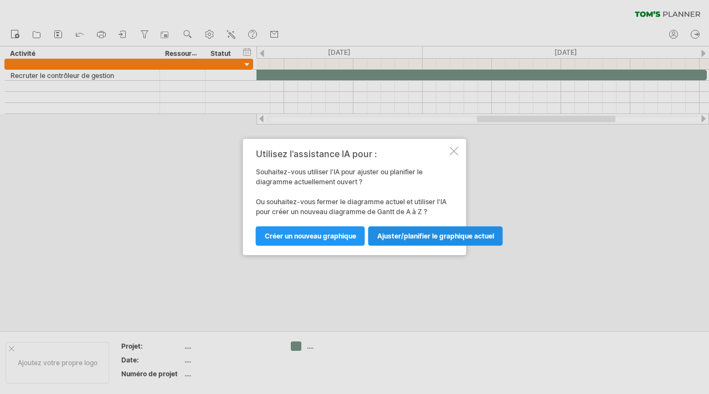
click at [420, 227] on link "Ajuster/planifier le graphique actuel" at bounding box center [435, 235] width 135 height 19
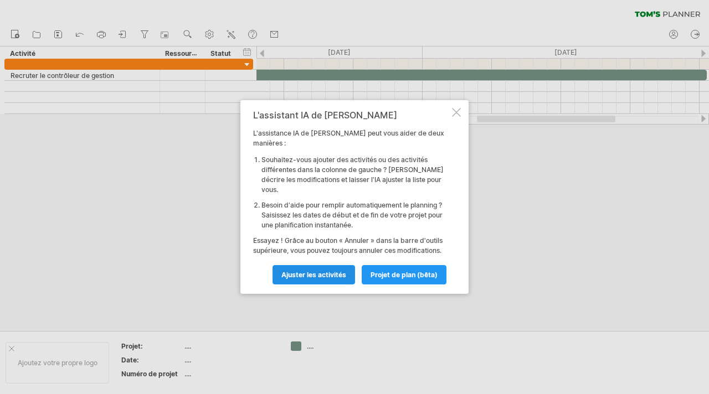
click at [325, 271] on font "Ajuster les activités" at bounding box center [313, 275] width 65 height 8
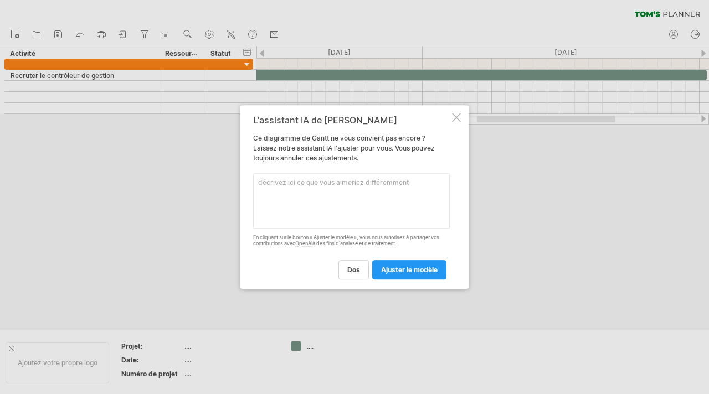
click at [369, 201] on textarea at bounding box center [351, 200] width 197 height 55
type textarea "R"
type textarea "a"
type textarea "Met l'activite de recruter le controleur de gestion sur une durée de 6 mois"
click at [425, 265] on link "ajuster le modèle" at bounding box center [409, 269] width 74 height 19
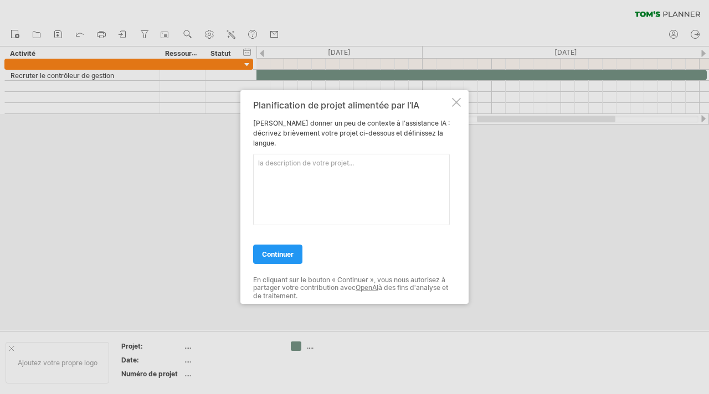
click at [457, 102] on div at bounding box center [456, 102] width 9 height 9
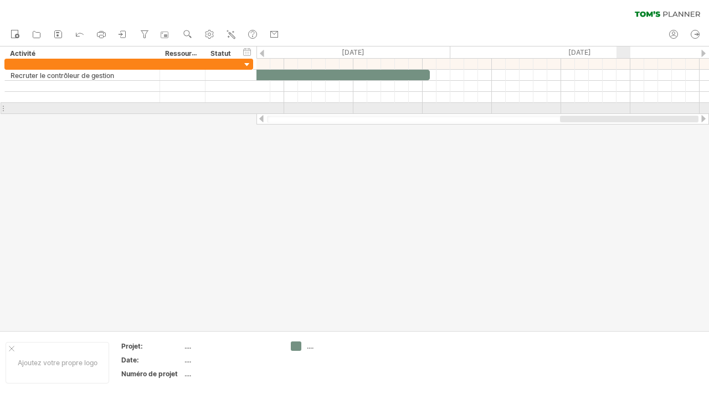
drag, startPoint x: 505, startPoint y: 118, endPoint x: 627, endPoint y: 105, distance: 123.0
click at [627, 105] on div "J'essaie d'accéder à [DOMAIN_NAME] De nouveau connecté... 0% effacer le filtre …" at bounding box center [354, 197] width 709 height 394
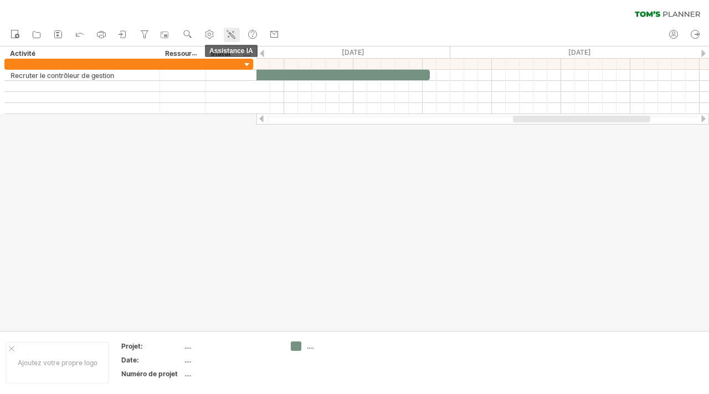
click at [228, 37] on icon at bounding box center [230, 34] width 11 height 11
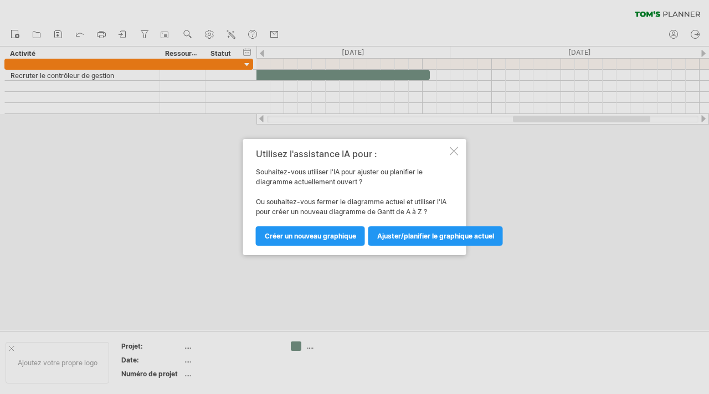
click at [453, 149] on div at bounding box center [454, 151] width 9 height 9
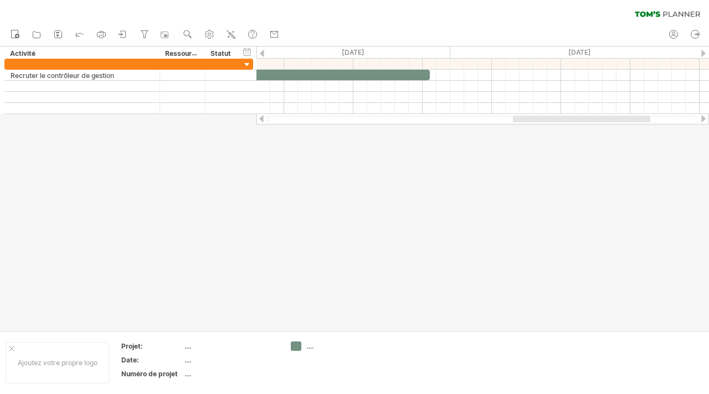
drag, startPoint x: 569, startPoint y: 118, endPoint x: 273, endPoint y: 126, distance: 296.3
click at [273, 126] on div "J'essaie d'accéder à [DOMAIN_NAME] De nouveau connecté... 0% effacer le filtre …" at bounding box center [354, 197] width 709 height 394
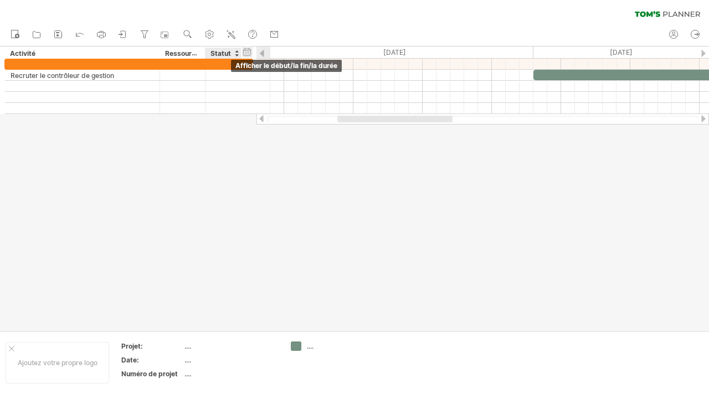
click at [247, 50] on div "masquer le début/la fin/la durée afficher le début/la fin/la durée" at bounding box center [247, 52] width 11 height 12
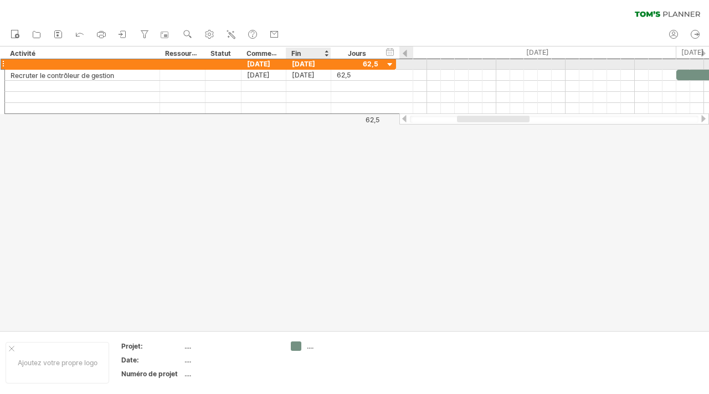
click at [296, 60] on font "[DATE]" at bounding box center [303, 64] width 23 height 8
click at [296, 64] on font "[DATE]" at bounding box center [303, 64] width 23 height 8
click at [302, 66] on font "[DATE]" at bounding box center [303, 64] width 23 height 8
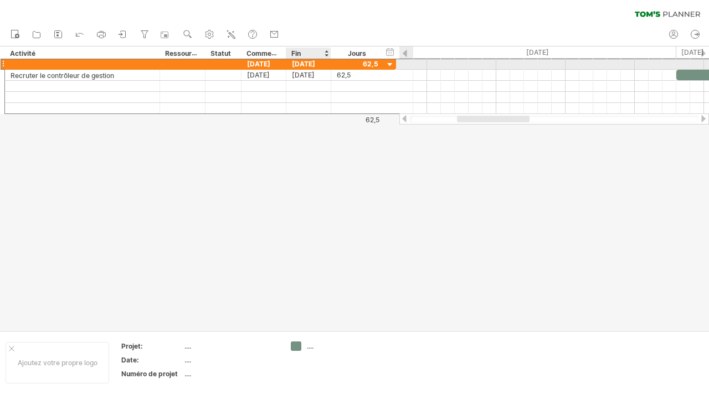
click at [302, 66] on font "[DATE]" at bounding box center [303, 64] width 23 height 8
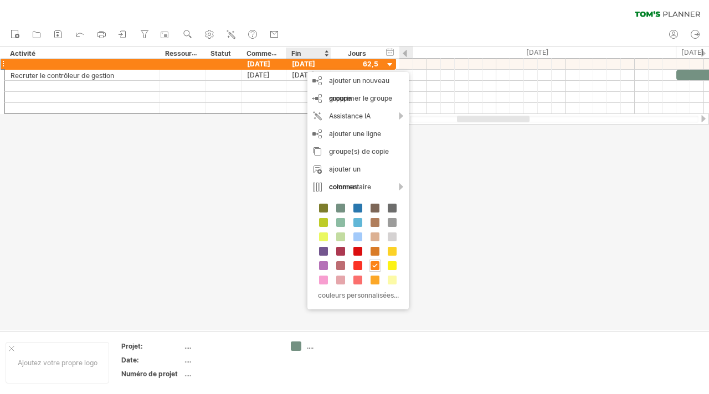
click at [218, 171] on div at bounding box center [354, 189] width 709 height 284
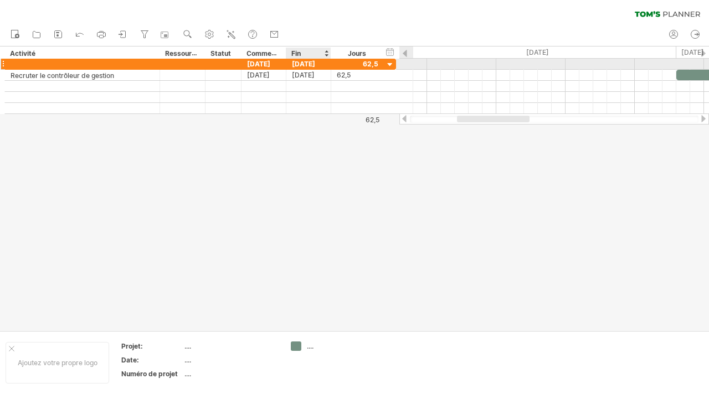
click at [306, 59] on div "[DATE]" at bounding box center [308, 64] width 45 height 11
click at [305, 70] on div "précédent suivant [DATE]" at bounding box center [347, 79] width 101 height 18
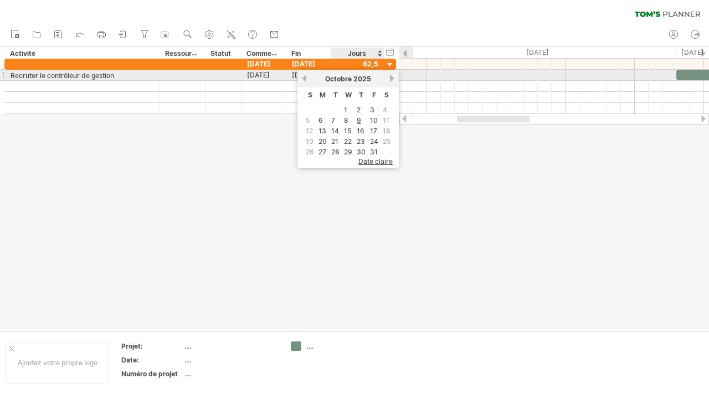
click at [393, 78] on link "suivant" at bounding box center [392, 78] width 8 height 8
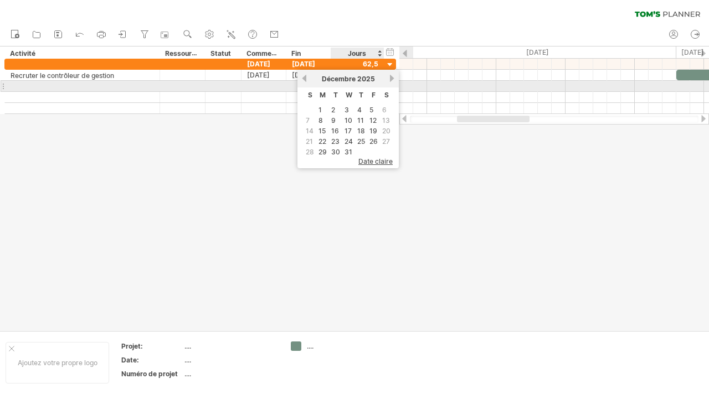
click at [390, 76] on link "suivant" at bounding box center [392, 78] width 8 height 8
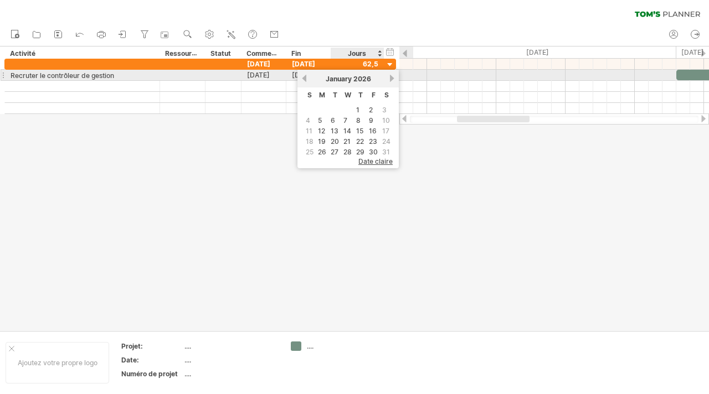
click at [390, 76] on link "next" at bounding box center [392, 78] width 8 height 8
click at [390, 76] on link "next" at bounding box center [390, 78] width 8 height 8
click at [390, 76] on link "next" at bounding box center [392, 78] width 8 height 8
click at [390, 76] on link "suivant" at bounding box center [392, 78] width 8 height 8
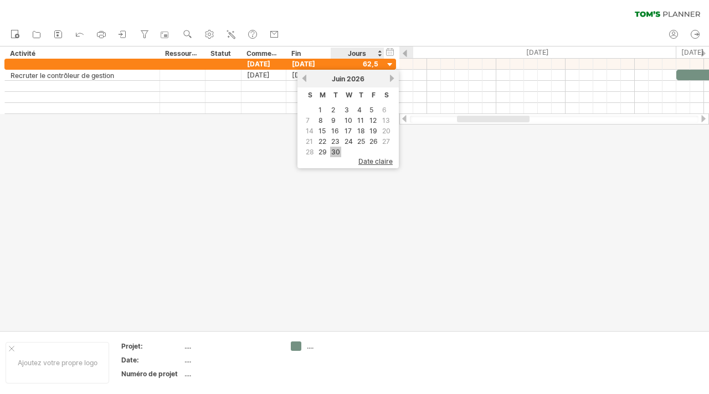
click at [333, 148] on font "30" at bounding box center [335, 152] width 9 height 8
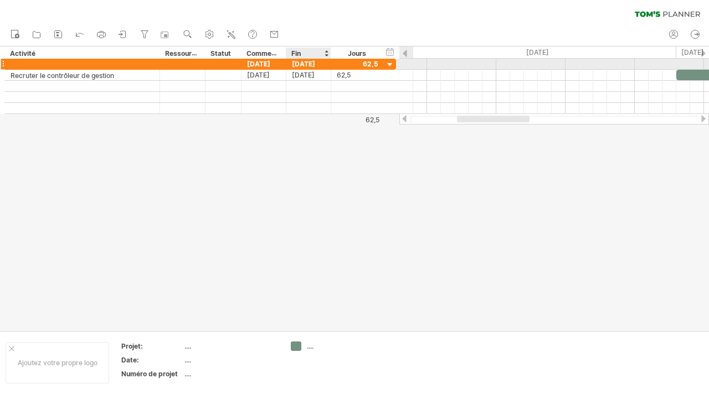
click at [304, 65] on font "[DATE]" at bounding box center [303, 64] width 23 height 8
click at [381, 61] on div at bounding box center [383, 64] width 6 height 11
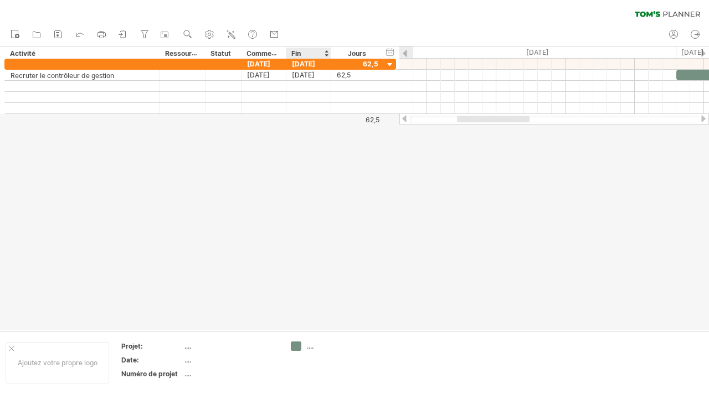
click at [299, 56] on font "Fin" at bounding box center [295, 53] width 9 height 8
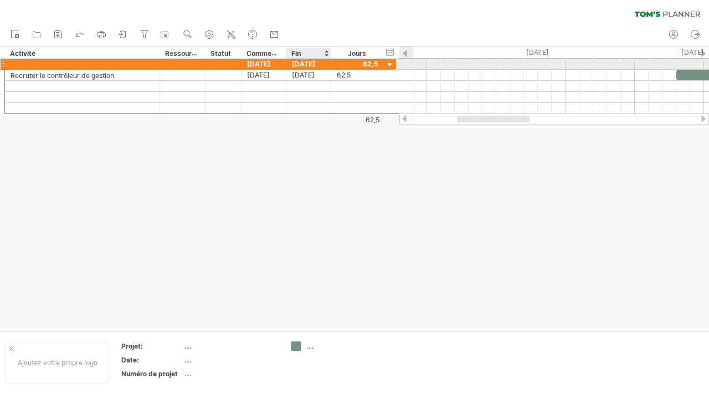
click at [299, 60] on font "[DATE]" at bounding box center [303, 64] width 23 height 8
click at [299, 64] on font "[DATE]" at bounding box center [303, 64] width 23 height 8
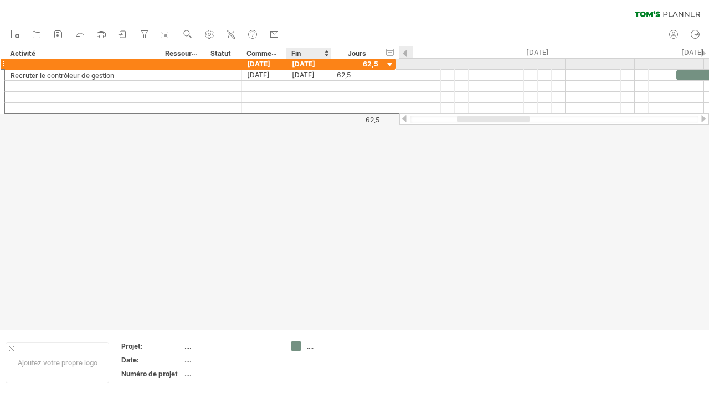
click at [299, 64] on font "[DATE]" at bounding box center [303, 64] width 23 height 8
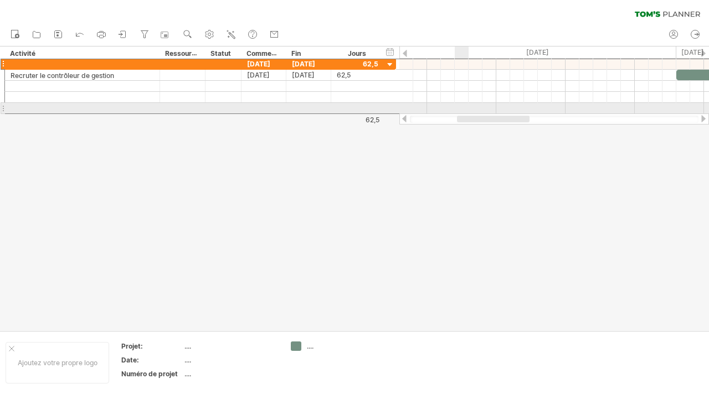
click at [465, 100] on div at bounding box center [553, 97] width 309 height 11
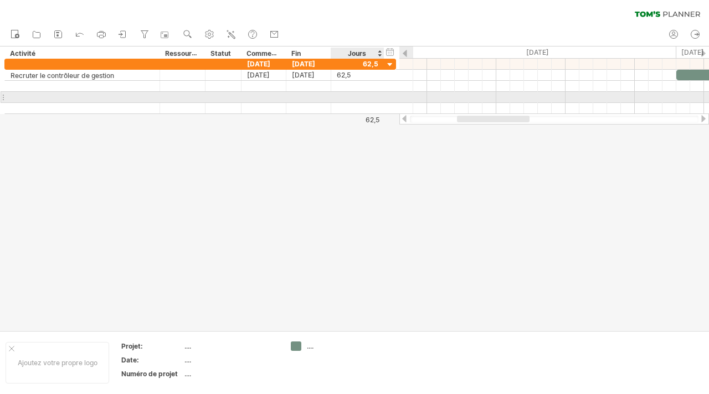
click at [351, 97] on div at bounding box center [358, 97] width 42 height 11
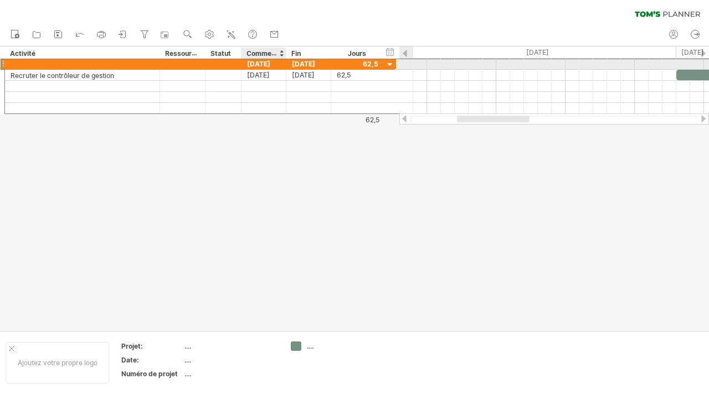
click at [263, 64] on font "[DATE]" at bounding box center [258, 64] width 23 height 8
drag, startPoint x: 464, startPoint y: 115, endPoint x: 513, endPoint y: 115, distance: 48.7
click at [513, 116] on div at bounding box center [493, 119] width 73 height 7
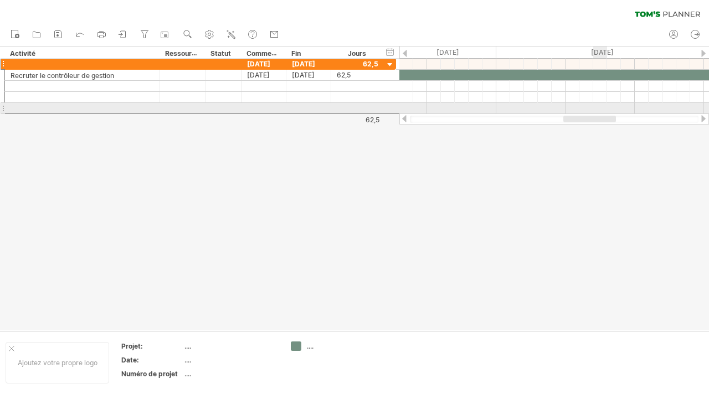
drag, startPoint x: 510, startPoint y: 118, endPoint x: 532, endPoint y: 109, distance: 24.1
click at [533, 109] on div "J'essaie d'accéder à [DOMAIN_NAME] De nouveau connecté... 0% effacer le filtre …" at bounding box center [354, 197] width 709 height 394
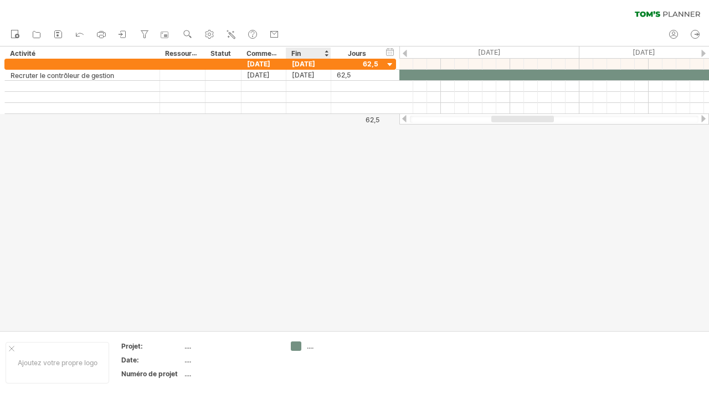
click at [536, 170] on div at bounding box center [354, 189] width 709 height 284
click at [390, 63] on div at bounding box center [390, 65] width 11 height 11
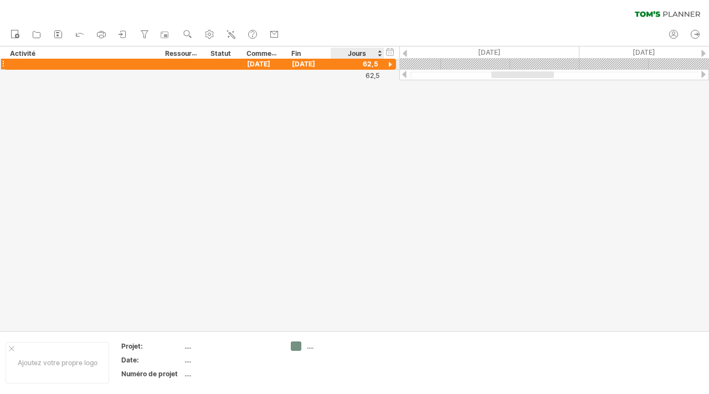
click at [390, 63] on div at bounding box center [390, 65] width 11 height 11
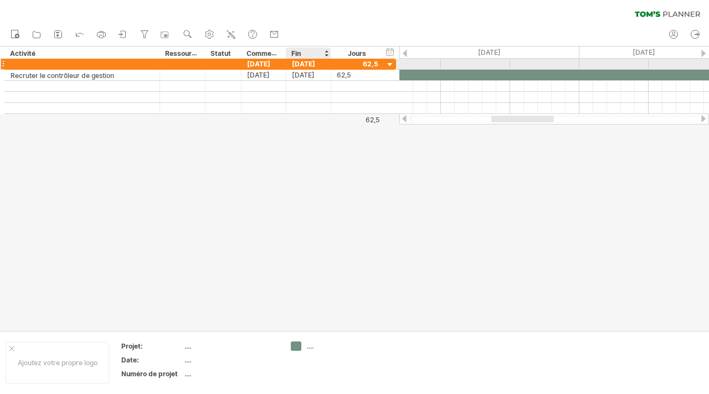
click at [315, 64] on font "[DATE]" at bounding box center [303, 64] width 23 height 8
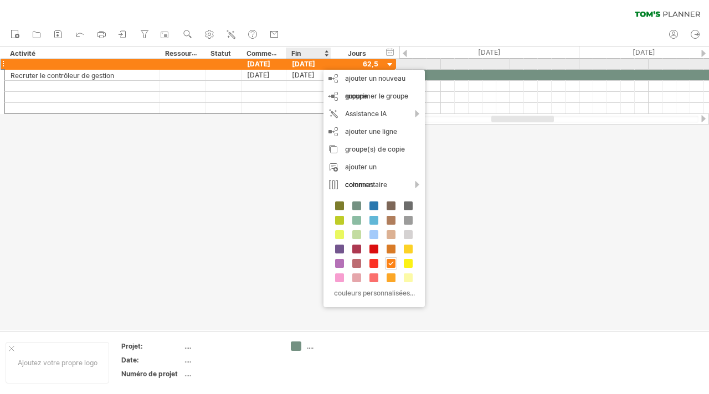
click at [315, 65] on font "[DATE]" at bounding box center [303, 64] width 23 height 8
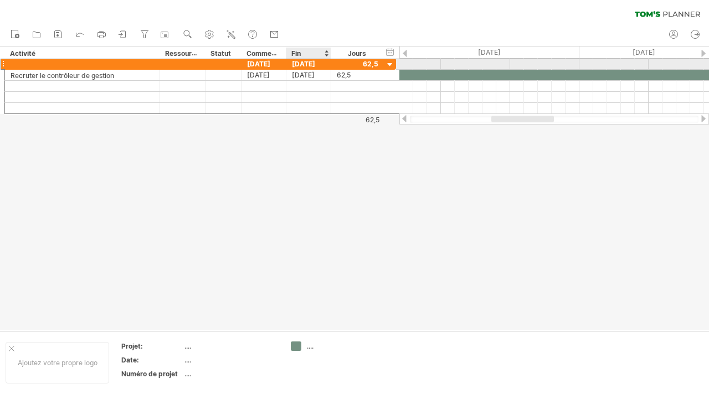
click at [315, 65] on font "[DATE]" at bounding box center [303, 64] width 23 height 8
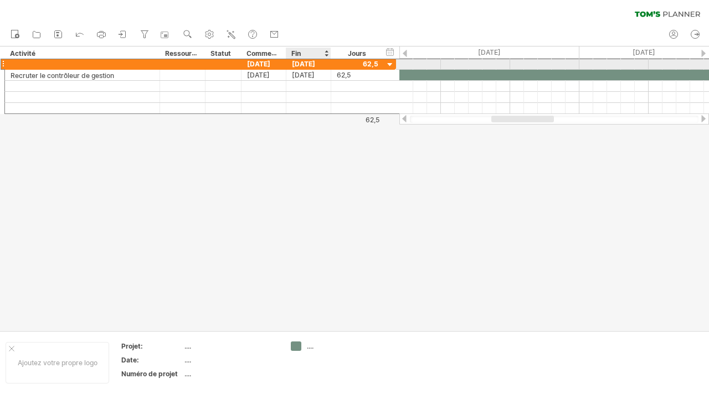
click at [315, 65] on font "[DATE]" at bounding box center [303, 64] width 23 height 8
click at [270, 65] on font "[DATE]" at bounding box center [258, 64] width 23 height 8
click at [277, 65] on div "[DATE]" at bounding box center [263, 64] width 45 height 11
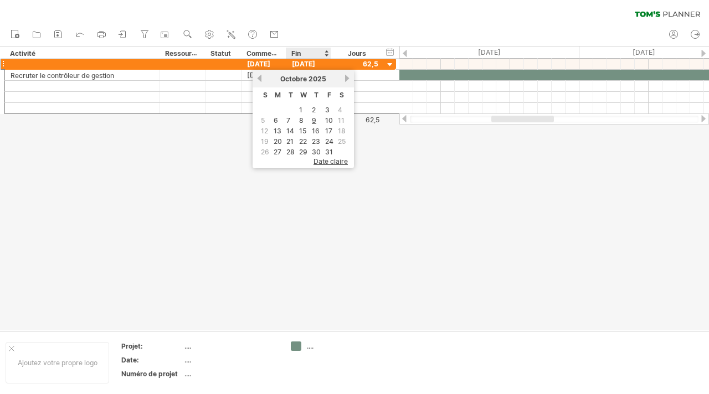
click at [293, 54] on font "Fin" at bounding box center [295, 53] width 9 height 8
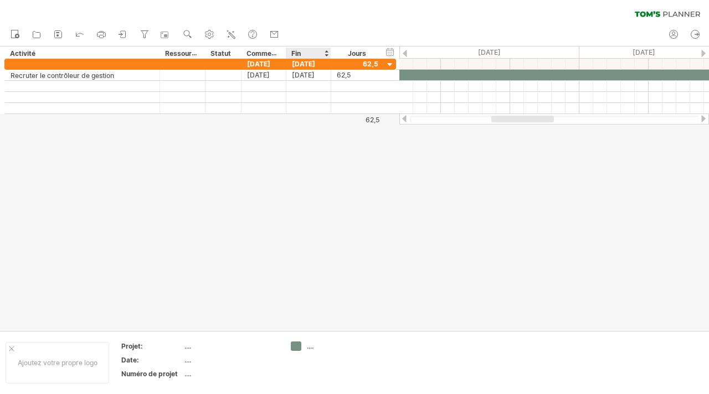
click at [291, 58] on div "Fin" at bounding box center [307, 53] width 33 height 11
click at [302, 61] on font "[DATE]" at bounding box center [303, 64] width 23 height 8
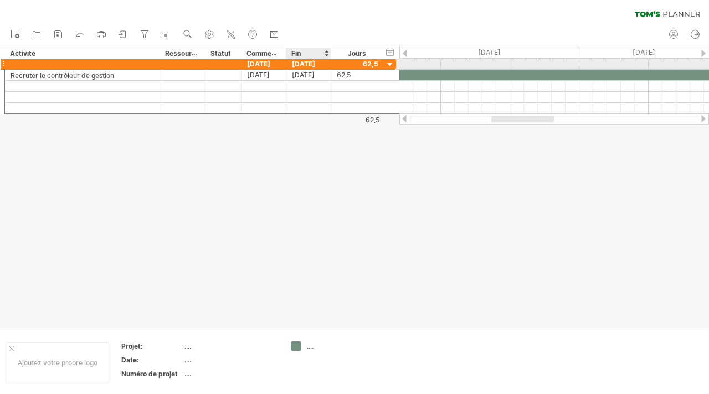
click at [302, 61] on font "[DATE]" at bounding box center [303, 64] width 23 height 8
click at [302, 64] on font "[DATE]" at bounding box center [303, 64] width 23 height 8
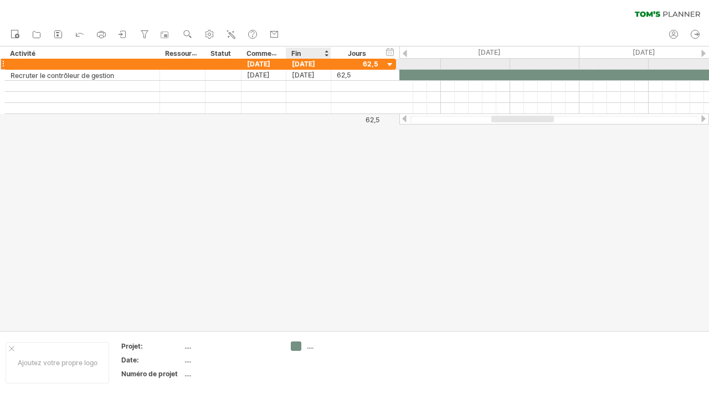
click at [302, 64] on font "[DATE]" at bounding box center [303, 64] width 23 height 8
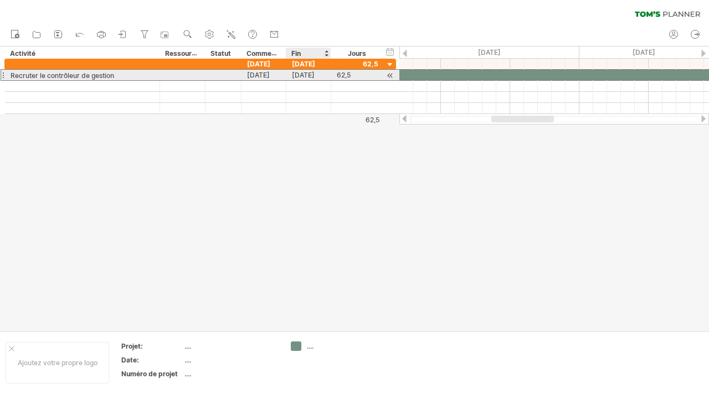
click at [302, 71] on font "[DATE]" at bounding box center [303, 75] width 23 height 8
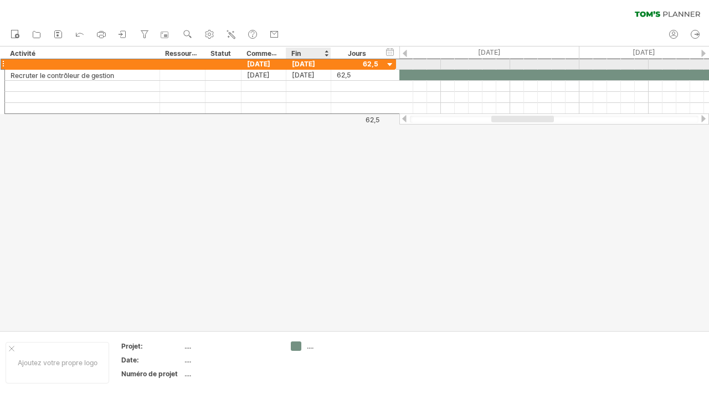
click at [302, 64] on font "[DATE]" at bounding box center [303, 64] width 23 height 8
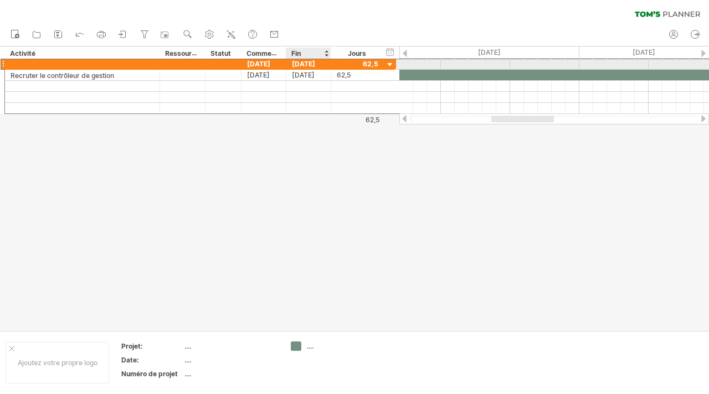
click at [302, 64] on font "[DATE]" at bounding box center [303, 64] width 23 height 8
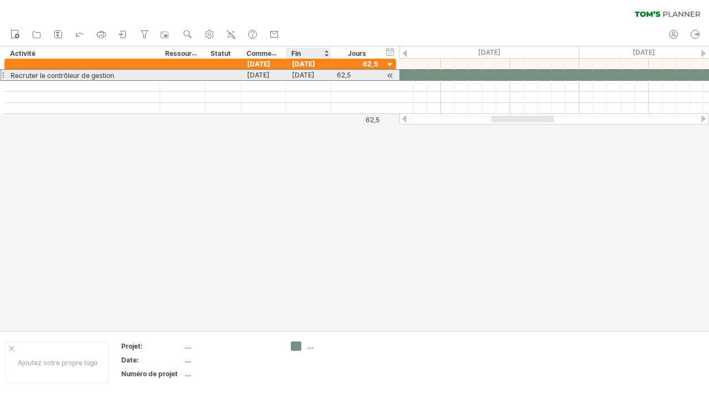
click at [299, 71] on font "[DATE]" at bounding box center [303, 75] width 23 height 8
click at [300, 73] on font "[DATE]" at bounding box center [303, 75] width 23 height 8
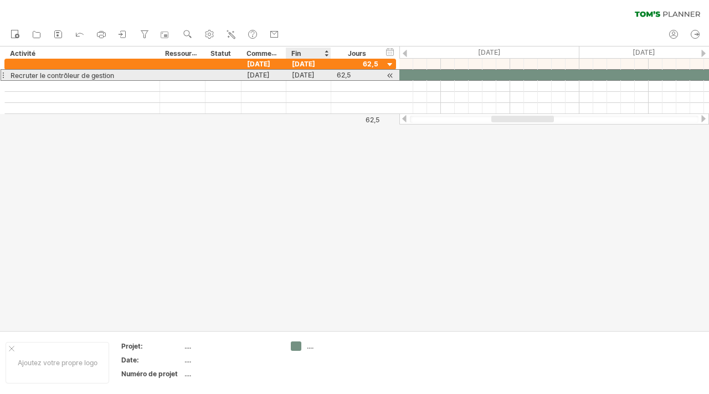
click at [308, 76] on font "[DATE]" at bounding box center [303, 75] width 23 height 8
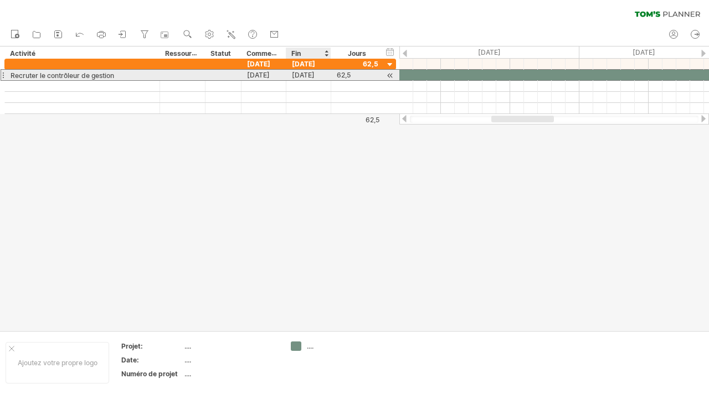
click at [308, 76] on font "[DATE]" at bounding box center [303, 75] width 23 height 8
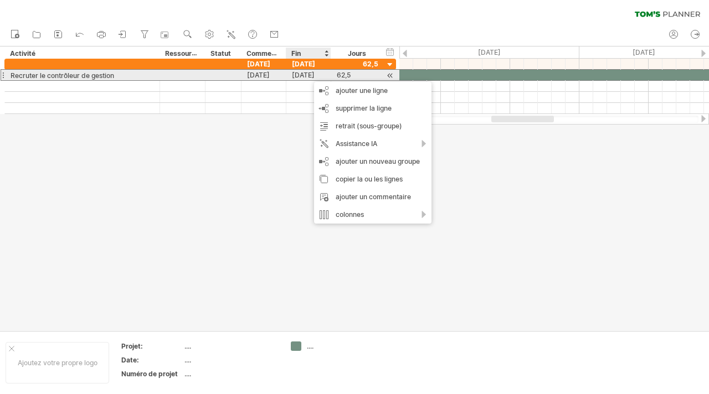
click at [261, 77] on font "[DATE]" at bounding box center [258, 75] width 23 height 8
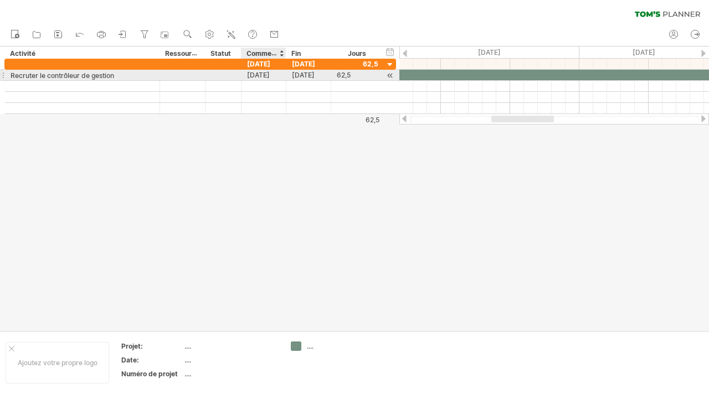
click at [261, 77] on font "[DATE]" at bounding box center [258, 75] width 23 height 8
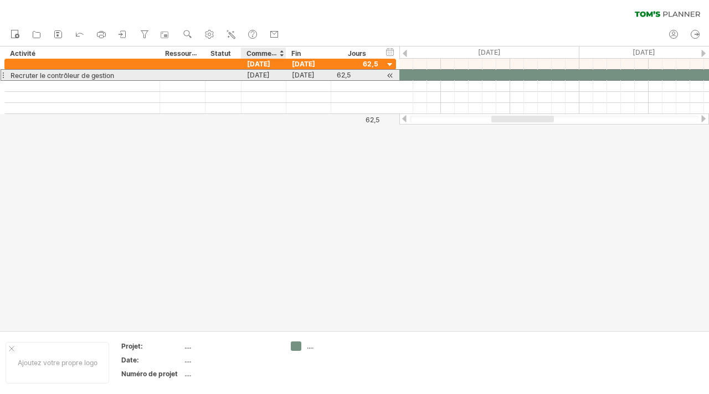
click at [261, 77] on font "[DATE]" at bounding box center [258, 75] width 23 height 8
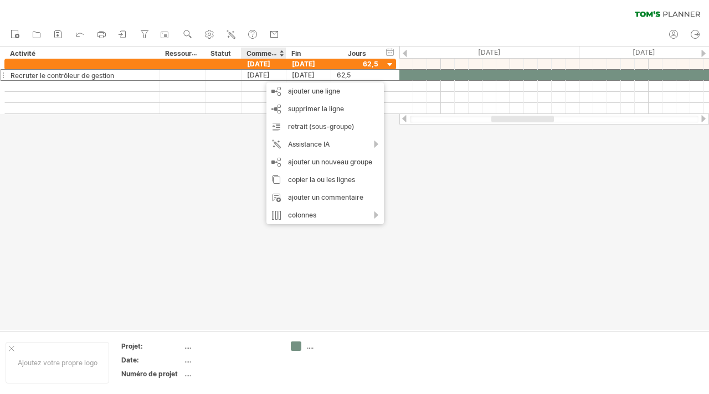
click at [211, 139] on div at bounding box center [354, 189] width 709 height 284
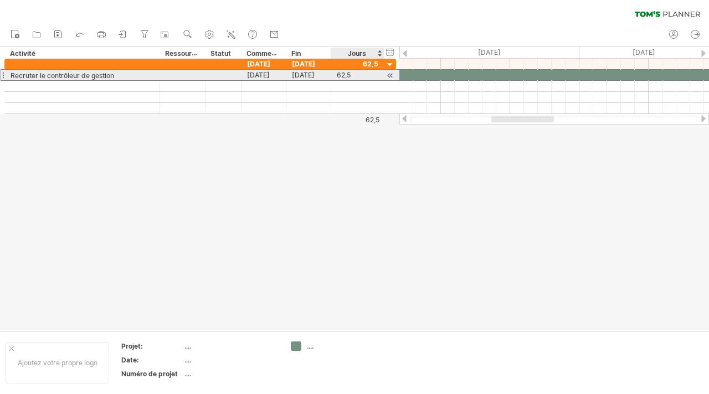
click at [360, 76] on div "62,5" at bounding box center [358, 75] width 42 height 11
click at [360, 76] on div "62.5" at bounding box center [358, 75] width 42 height 11
click at [360, 76] on div "****" at bounding box center [358, 75] width 42 height 11
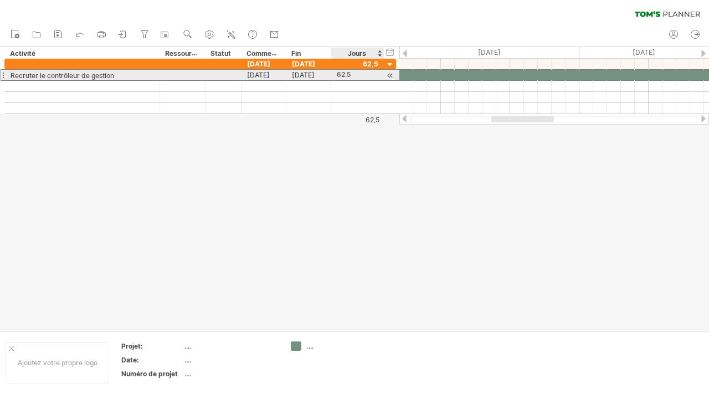
click at [360, 76] on div "62.5" at bounding box center [358, 75] width 42 height 11
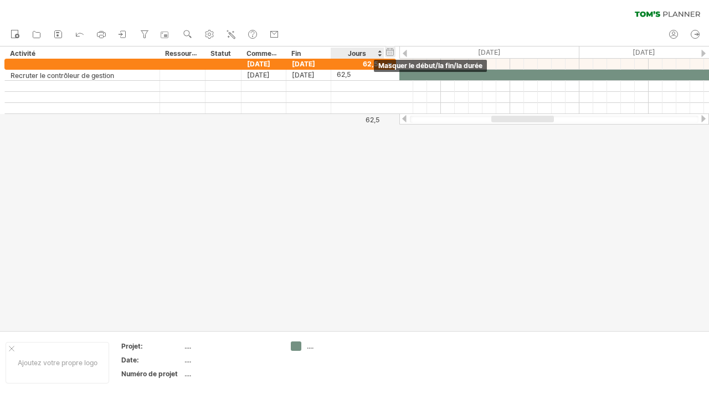
click at [391, 51] on div "masquer le début/la fin/la durée afficher le début/la fin/la durée" at bounding box center [390, 52] width 11 height 12
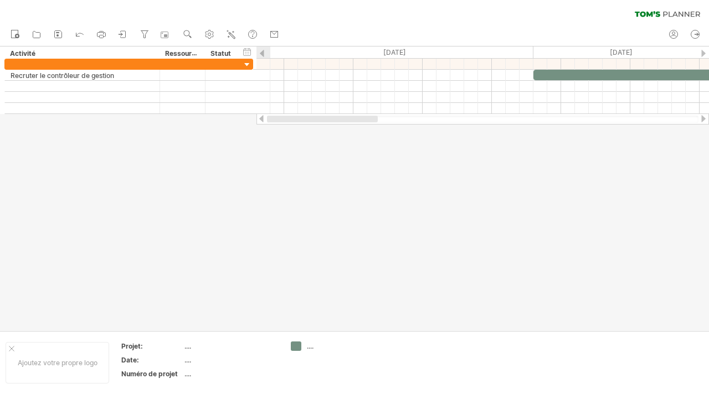
drag, startPoint x: 394, startPoint y: 117, endPoint x: 261, endPoint y: 117, distance: 132.9
click at [262, 117] on div at bounding box center [482, 118] width 452 height 11
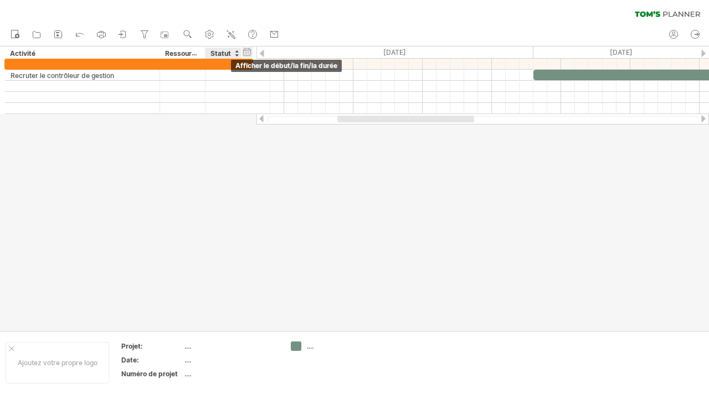
click at [245, 54] on div "masquer le début/la fin/la durée afficher le début/la fin/la durée" at bounding box center [247, 52] width 11 height 12
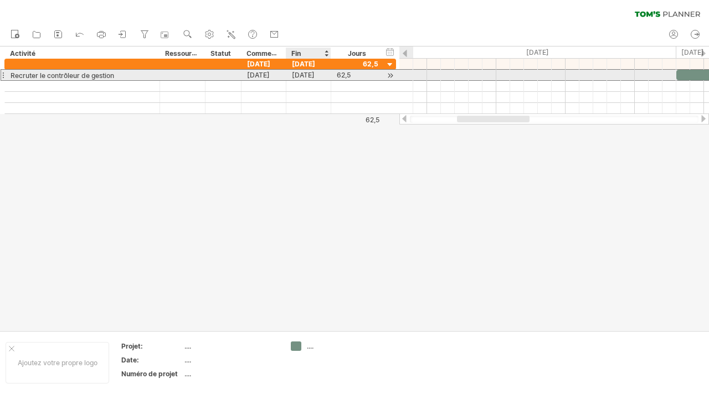
click at [306, 70] on div "[DATE]" at bounding box center [308, 75] width 45 height 11
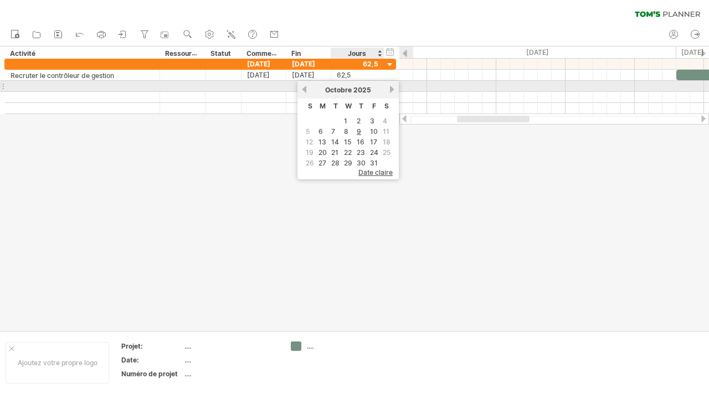
click at [389, 90] on link "suivant" at bounding box center [392, 89] width 8 height 8
click at [389, 90] on link "next" at bounding box center [392, 89] width 8 height 8
click at [389, 90] on link "next" at bounding box center [390, 89] width 8 height 8
click at [389, 90] on link "suivant" at bounding box center [392, 89] width 8 height 8
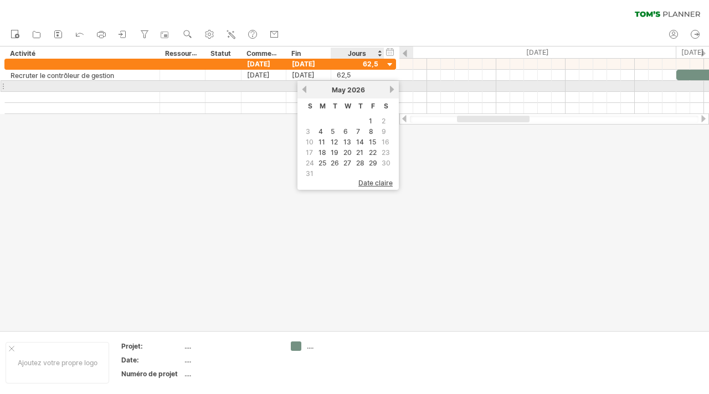
click at [389, 90] on link "next" at bounding box center [392, 89] width 8 height 8
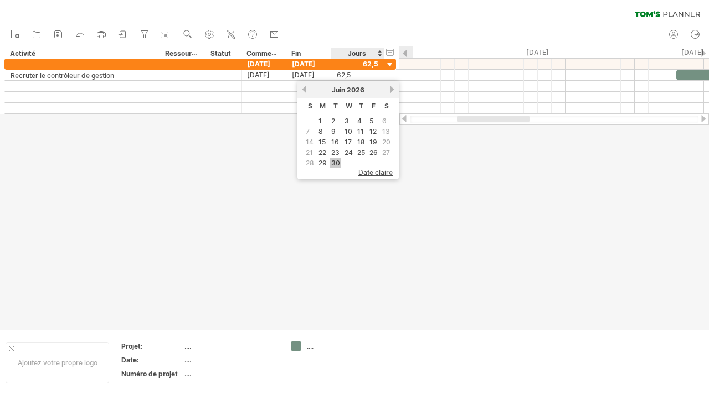
click at [333, 162] on font "30" at bounding box center [335, 163] width 9 height 8
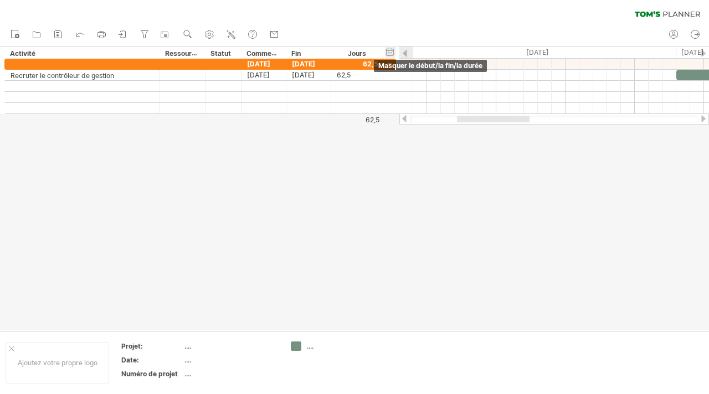
click at [391, 51] on div "masquer le début/la fin/la durée afficher le début/la fin/la durée" at bounding box center [390, 52] width 11 height 12
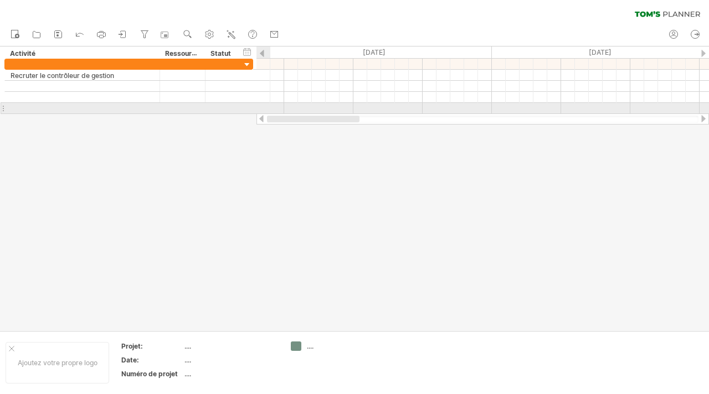
drag, startPoint x: 368, startPoint y: 121, endPoint x: 254, endPoint y: 105, distance: 115.6
click at [255, 112] on div "J'essaie d'accéder à [DOMAIN_NAME] De nouveau connecté... 0% effacer le filtre …" at bounding box center [354, 197] width 709 height 394
